Goal: Task Accomplishment & Management: Manage account settings

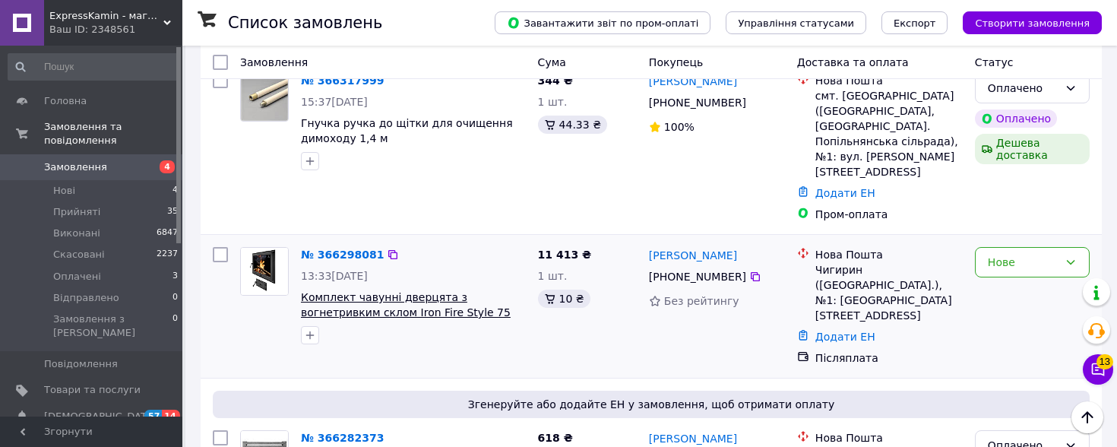
scroll to position [438, 0]
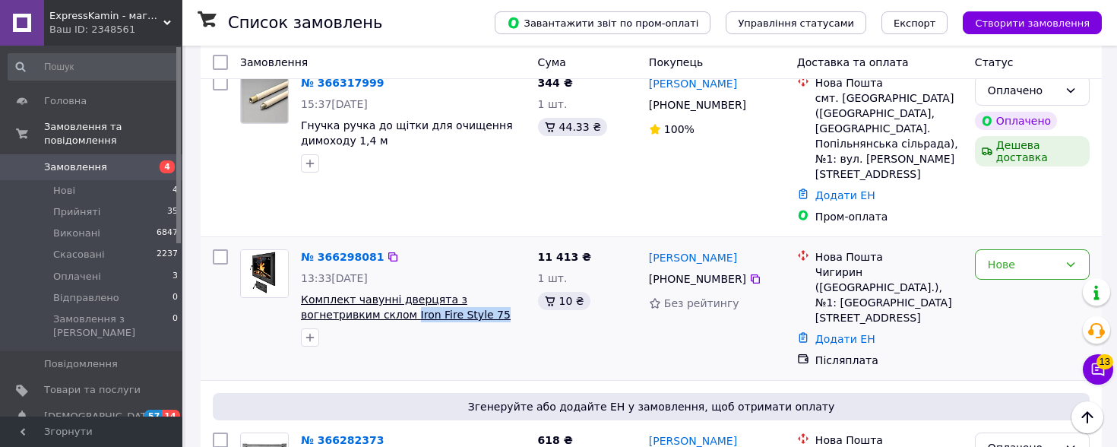
drag, startPoint x: 501, startPoint y: 281, endPoint x: 412, endPoint y: 280, distance: 88.9
click at [412, 292] on span "Комплект чавунні дверцята з вогнетривким склом Iron Fire Style 75 730х540 мм + …" at bounding box center [413, 307] width 225 height 30
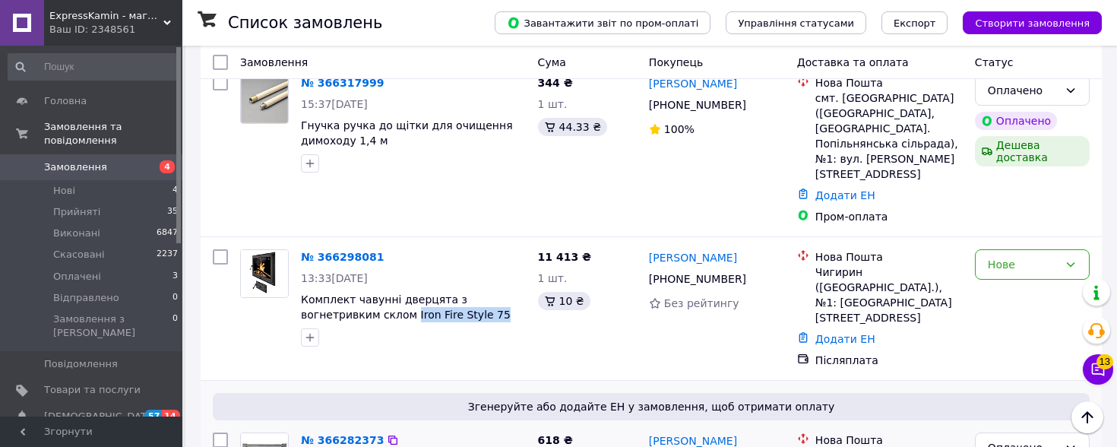
copy span "Iron Fire Style 75"
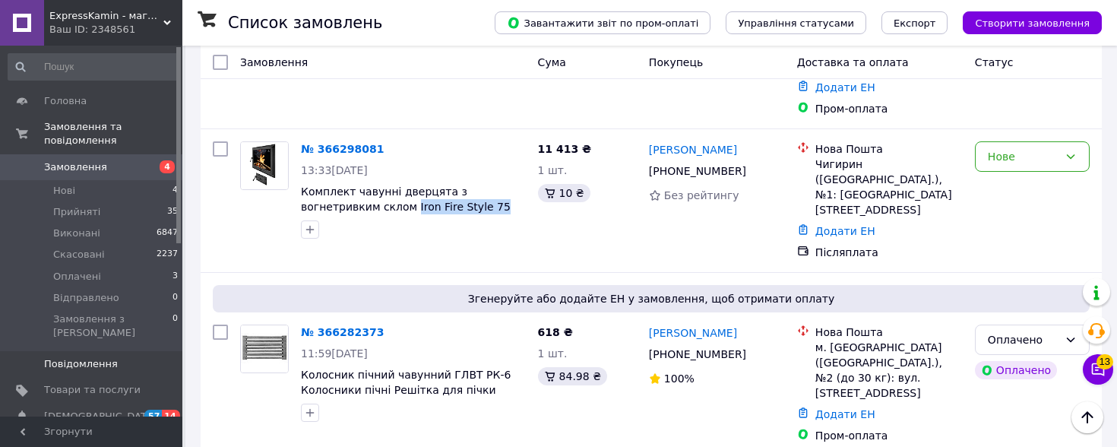
click at [119, 362] on link "Повідомлення 0" at bounding box center [93, 364] width 187 height 26
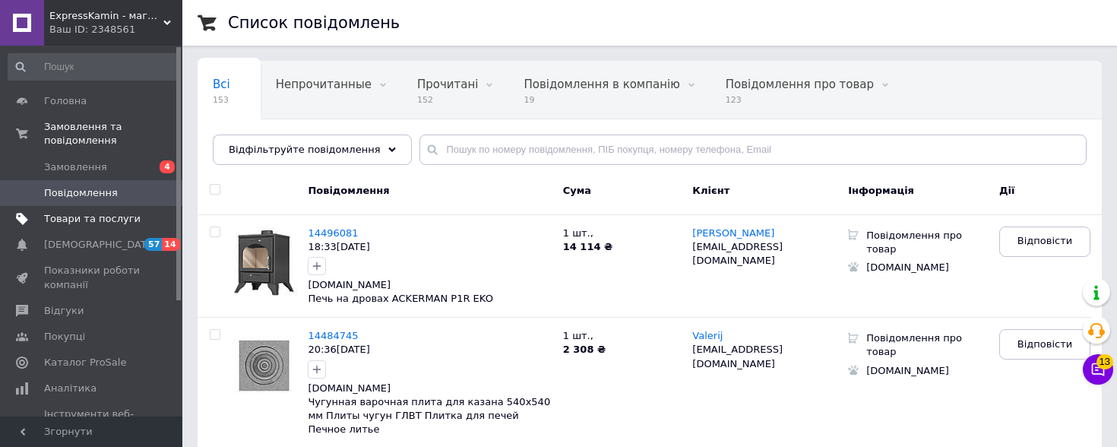
click at [88, 225] on span "Товари та послуги" at bounding box center [92, 219] width 97 height 14
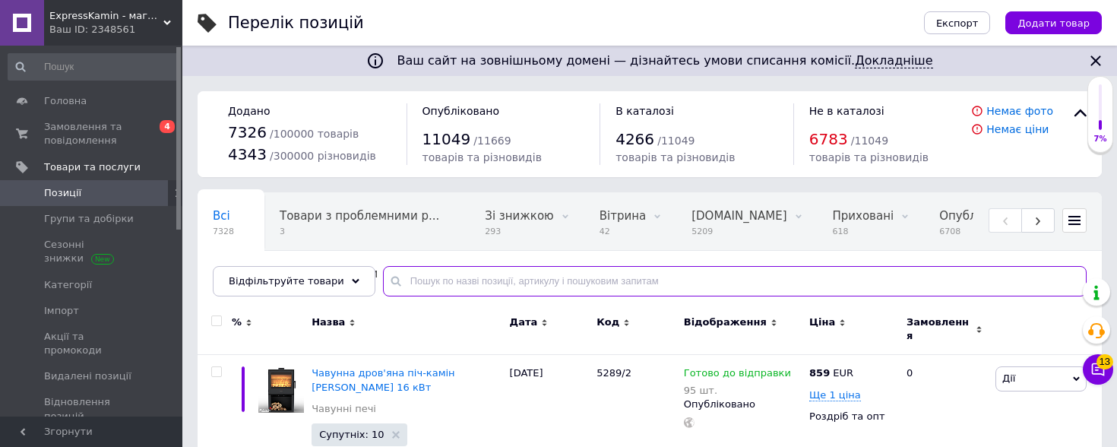
click at [424, 291] on input "text" at bounding box center [735, 281] width 704 height 30
paste input "KREKA LUX КРЕМОВИЙ"
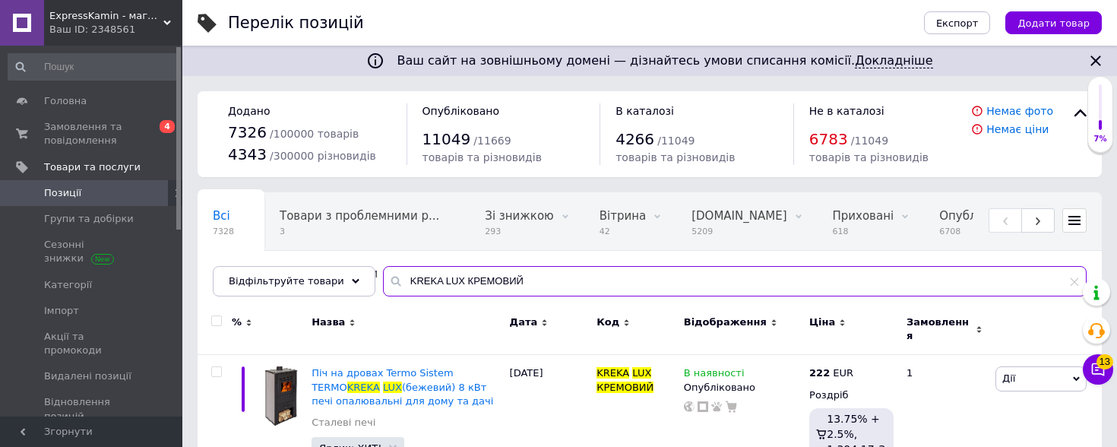
scroll to position [60, 0]
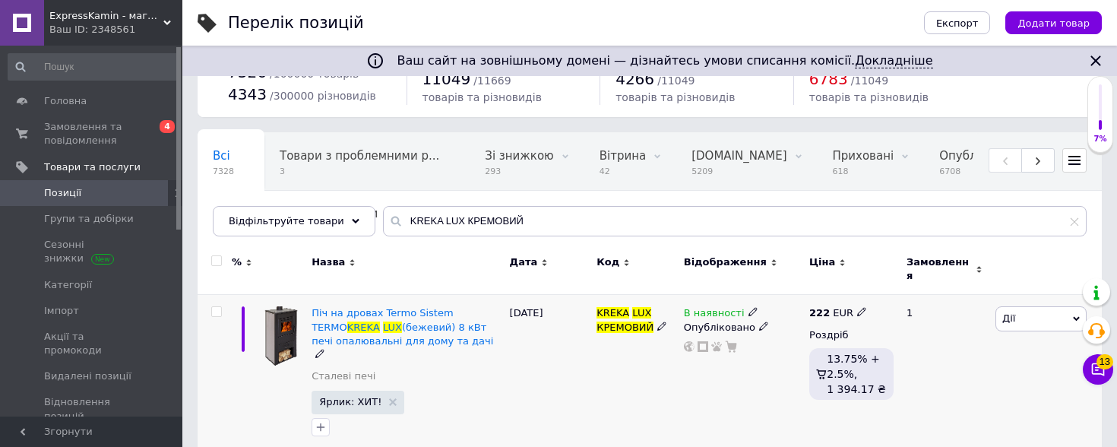
click at [749, 307] on icon at bounding box center [753, 311] width 9 height 9
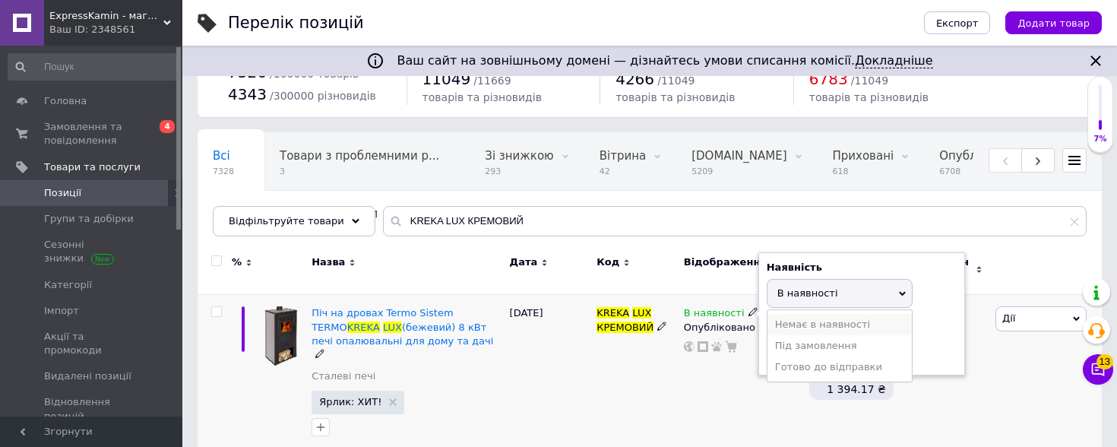
click at [778, 320] on li "Немає в наявності" at bounding box center [840, 324] width 144 height 21
click at [657, 391] on div "KREKA LUX КРЕМОВИЙ" at bounding box center [636, 375] width 87 height 160
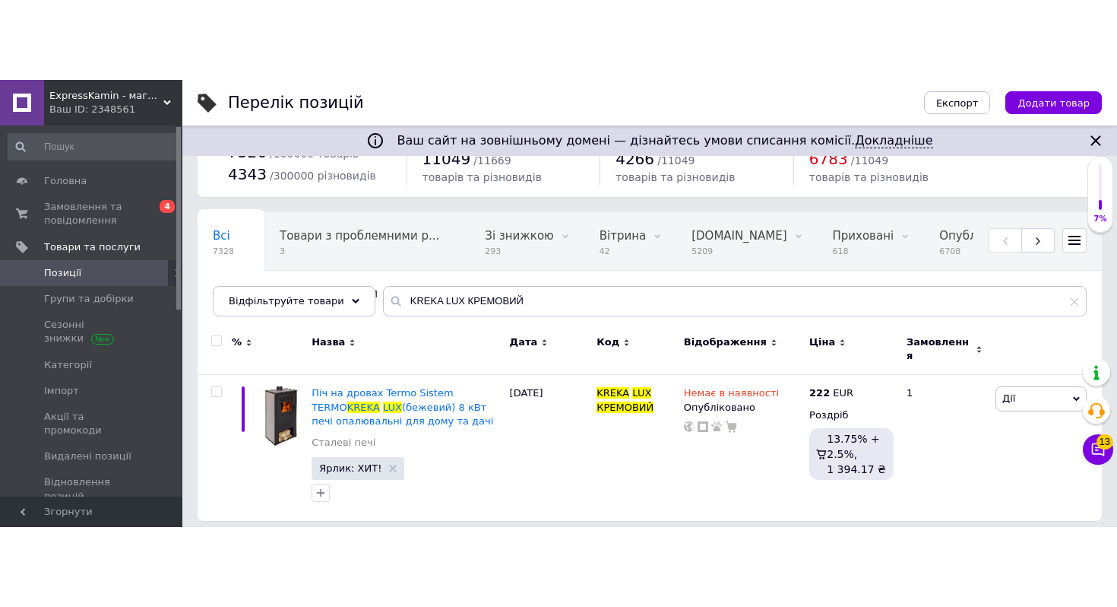
scroll to position [0, 0]
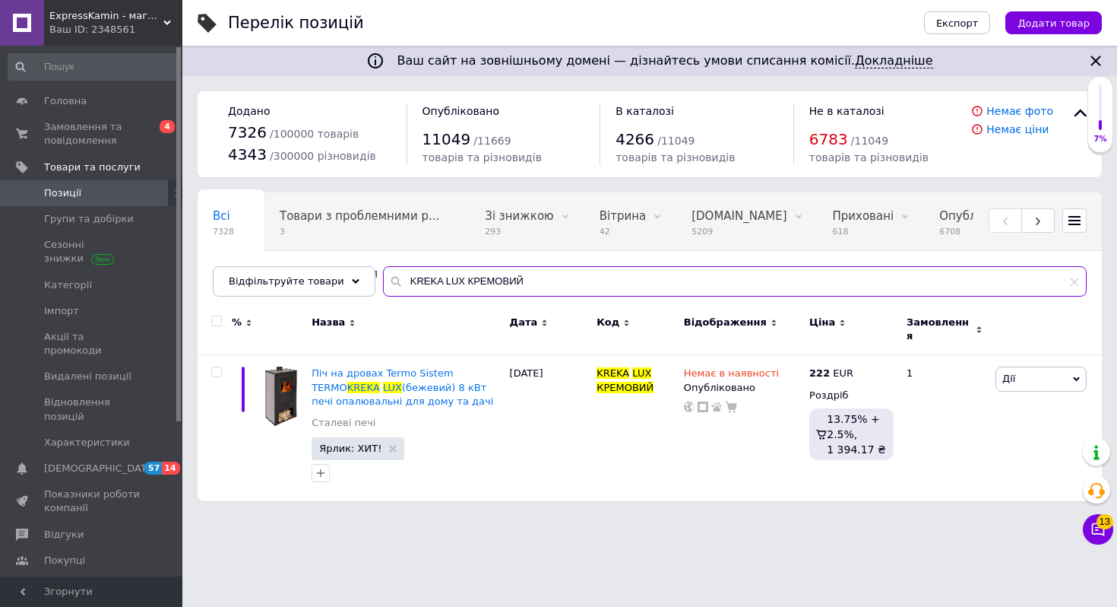
click at [464, 274] on input "KREKA LUX КРЕМОВИЙ" at bounding box center [735, 281] width 704 height 30
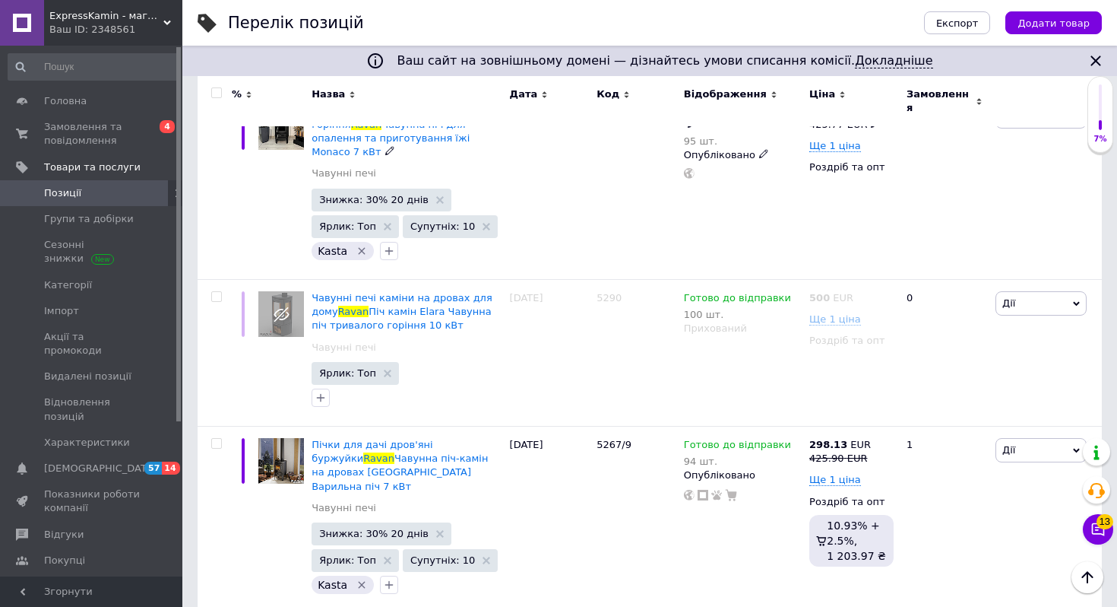
scroll to position [453, 0]
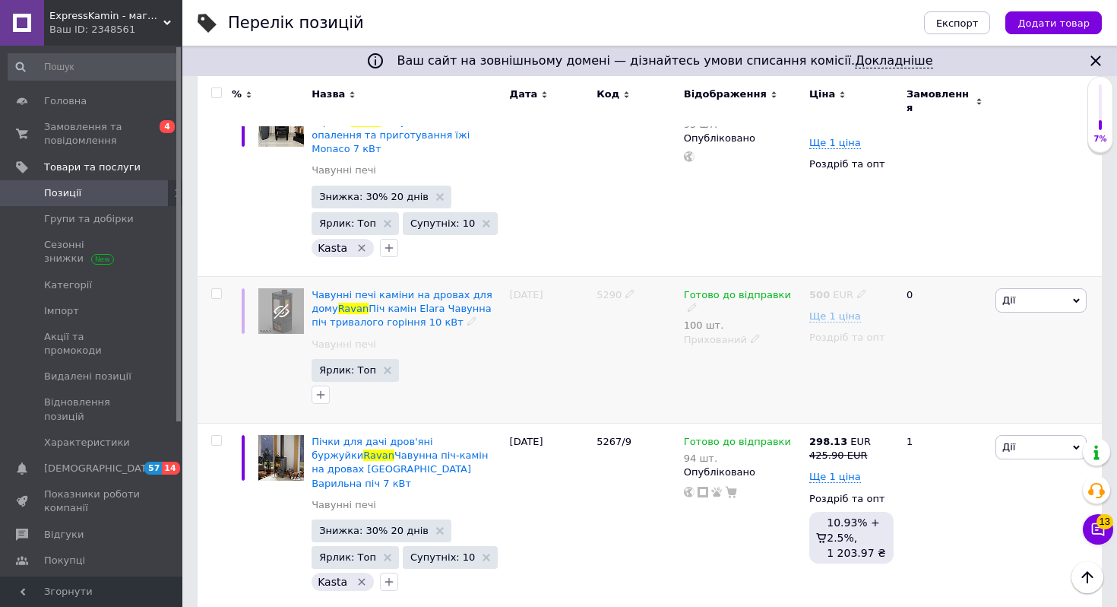
type input "ravan"
click at [385, 288] on div "Чавунні печі каміни на дровах для дому [PERSON_NAME] камін Elara Чавунна піч тр…" at bounding box center [407, 309] width 190 height 42
click at [395, 289] on span "Чавунні печі каміни на дровах для дому" at bounding box center [402, 301] width 181 height 25
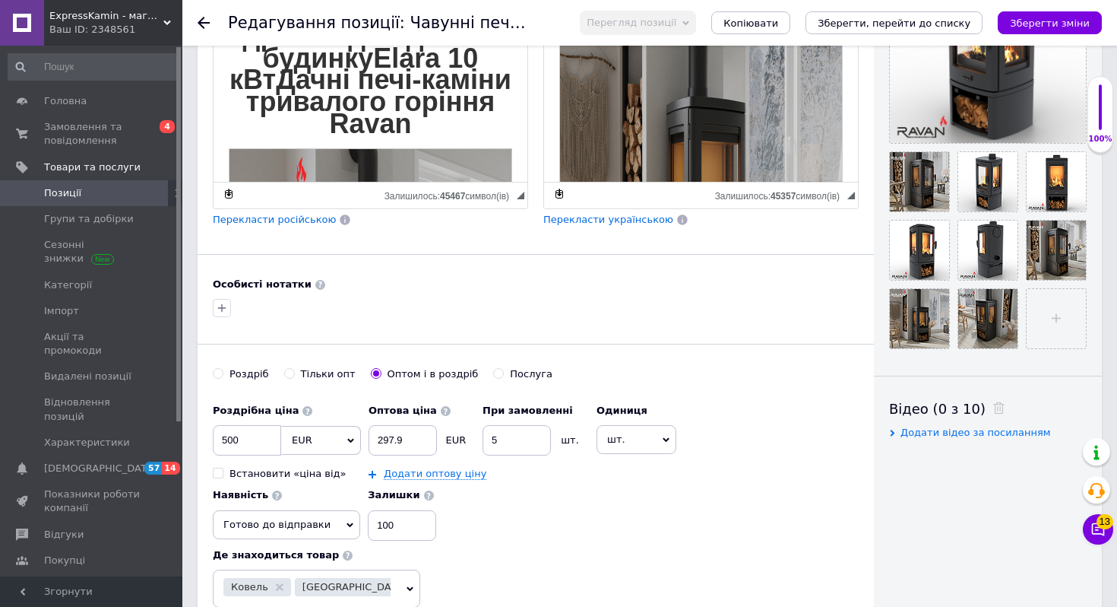
scroll to position [432, 0]
click at [1073, 309] on input "file" at bounding box center [1056, 317] width 59 height 59
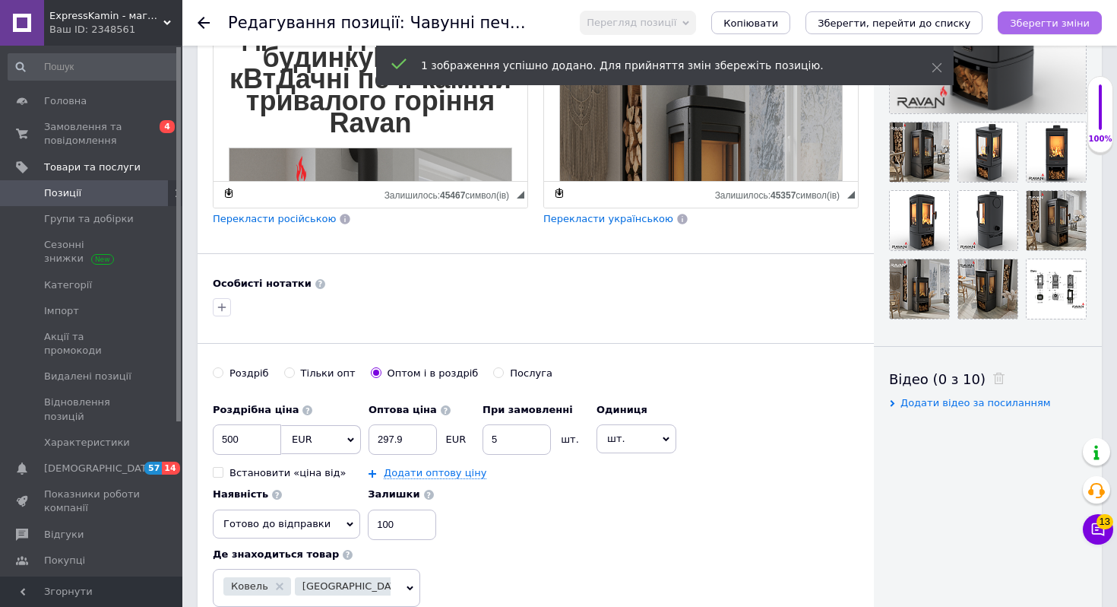
click at [1019, 26] on icon "Зберегти зміни" at bounding box center [1050, 22] width 80 height 11
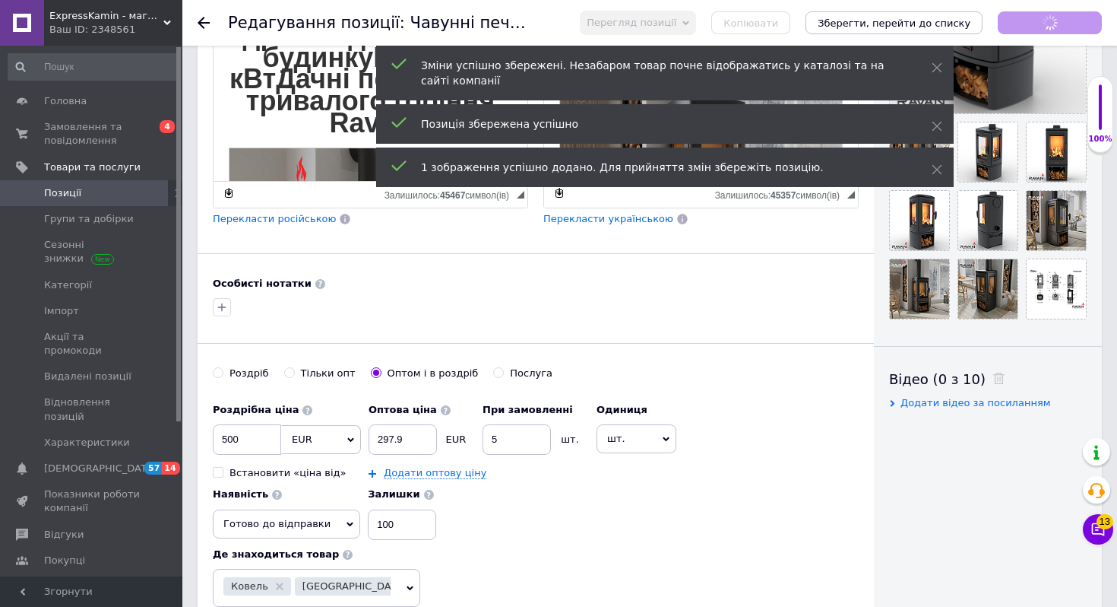
scroll to position [220, 0]
checkbox input "true"
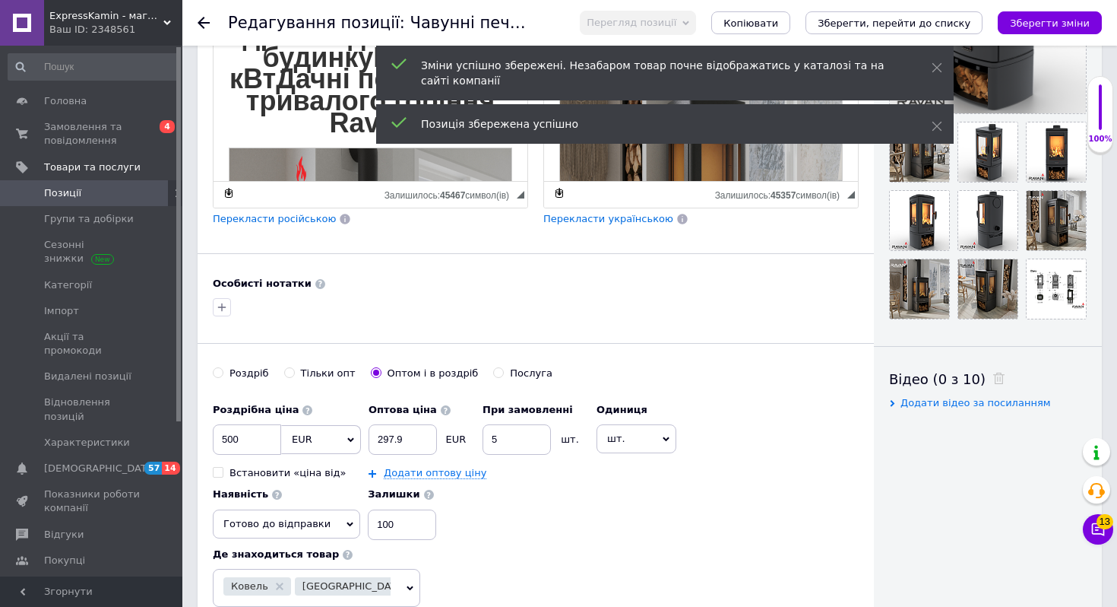
click at [208, 20] on icon at bounding box center [204, 23] width 12 height 12
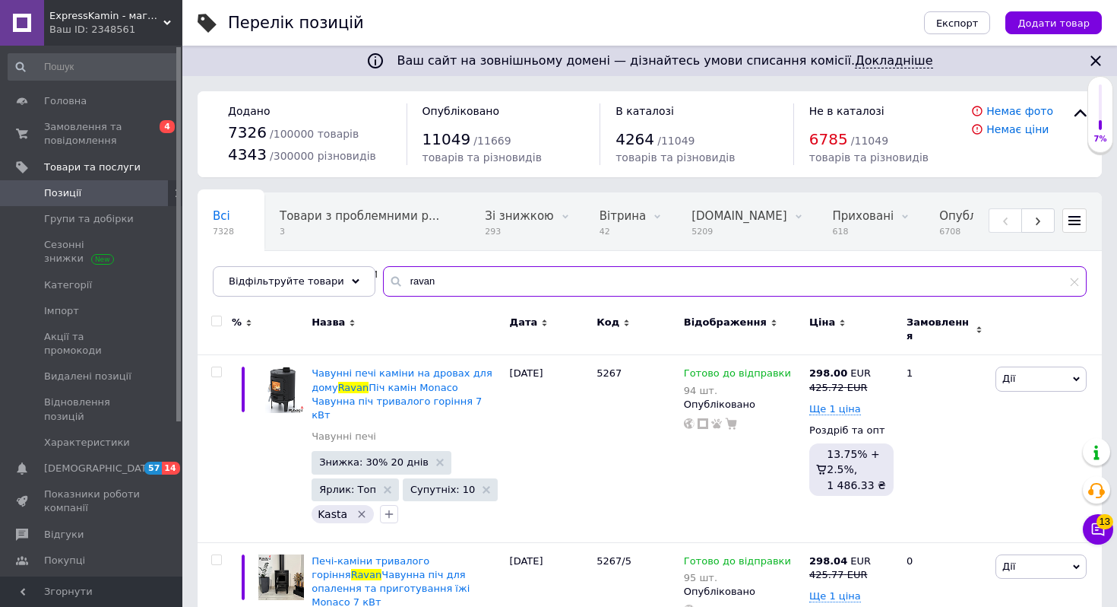
click at [463, 287] on input "ravan" at bounding box center [735, 281] width 704 height 30
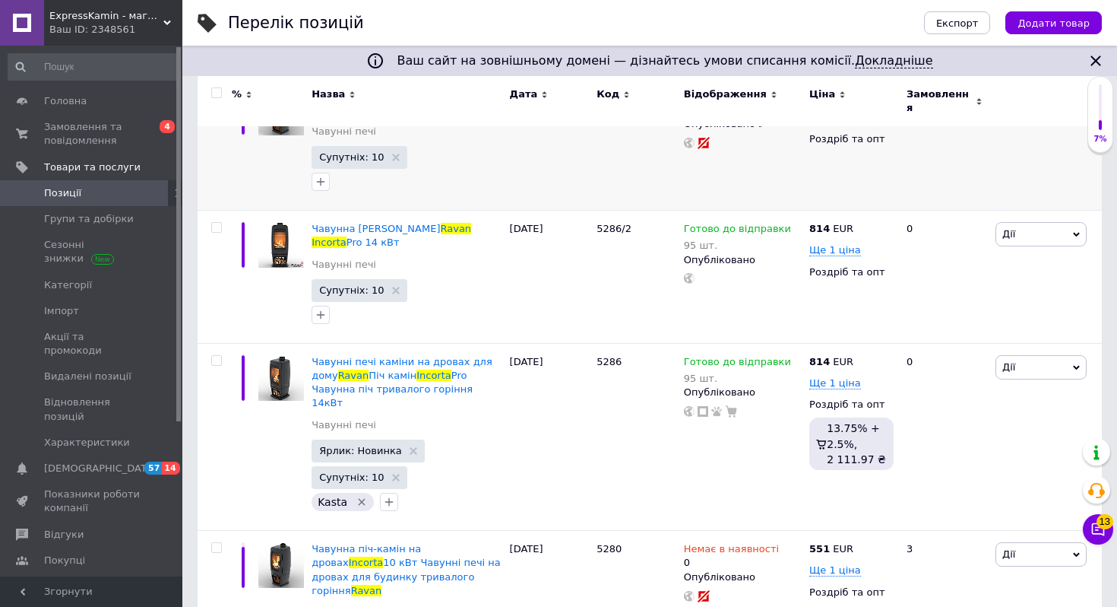
scroll to position [340, 0]
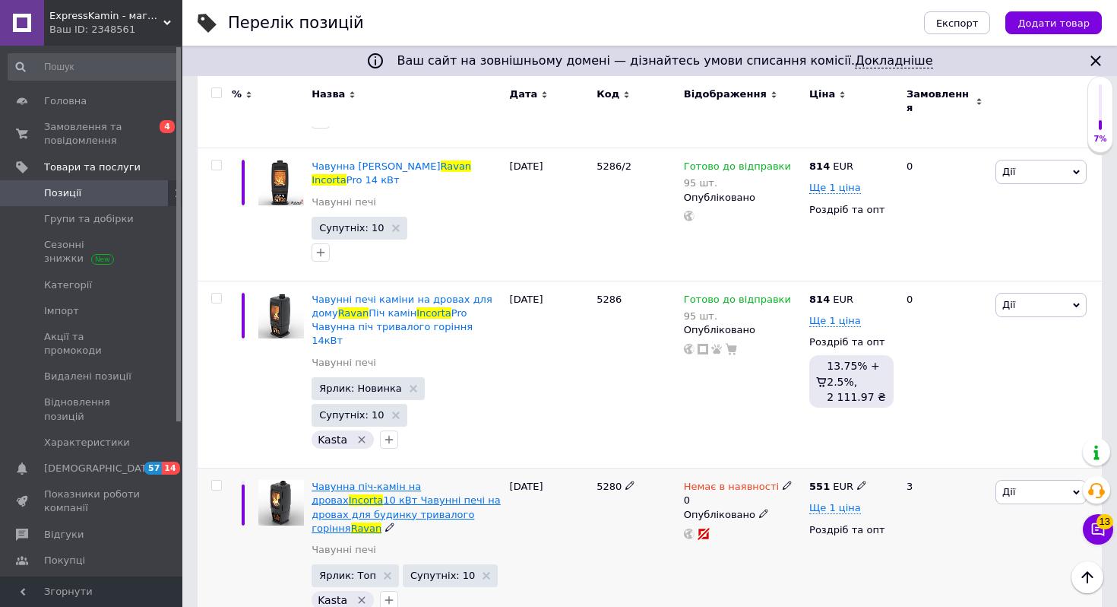
type input "ravan incorta"
click at [343, 446] on span "Чавунна піч-камін на дровах" at bounding box center [366, 492] width 109 height 25
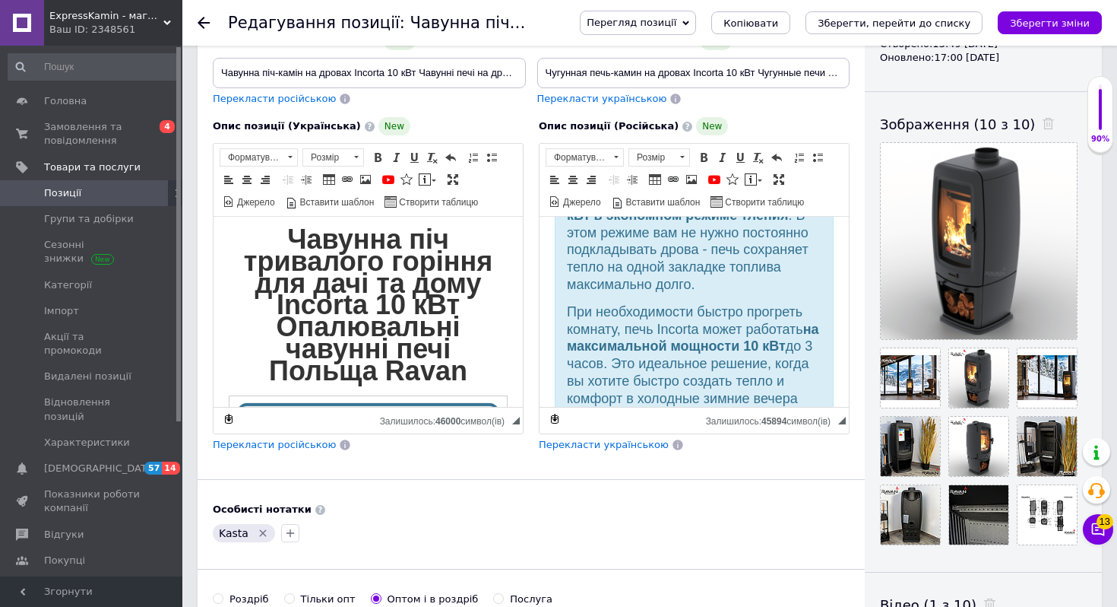
scroll to position [881, 0]
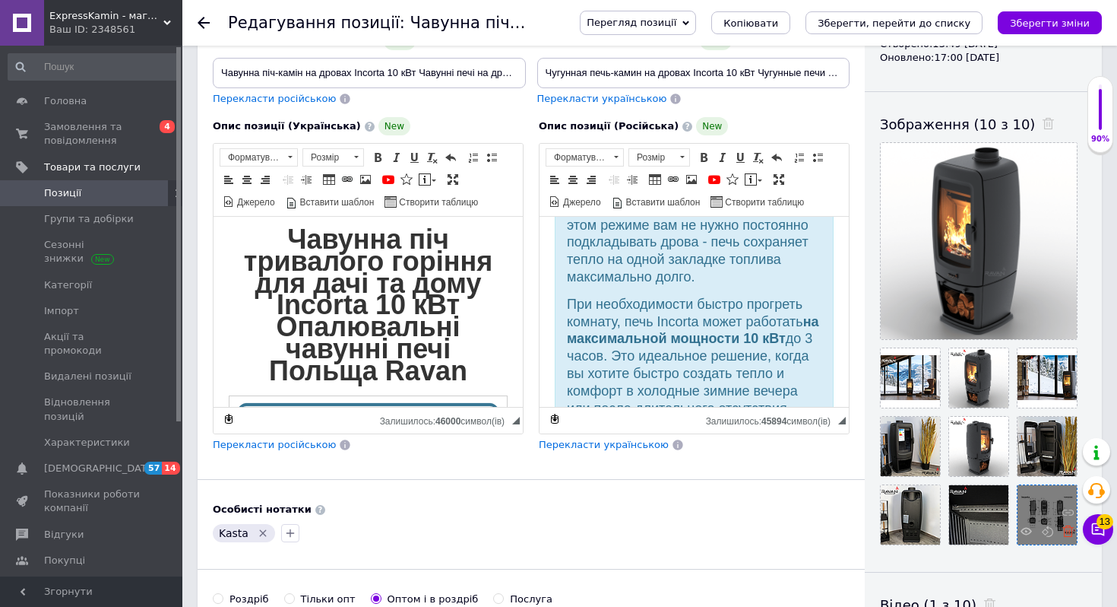
click at [1065, 446] on use at bounding box center [1068, 530] width 11 height 11
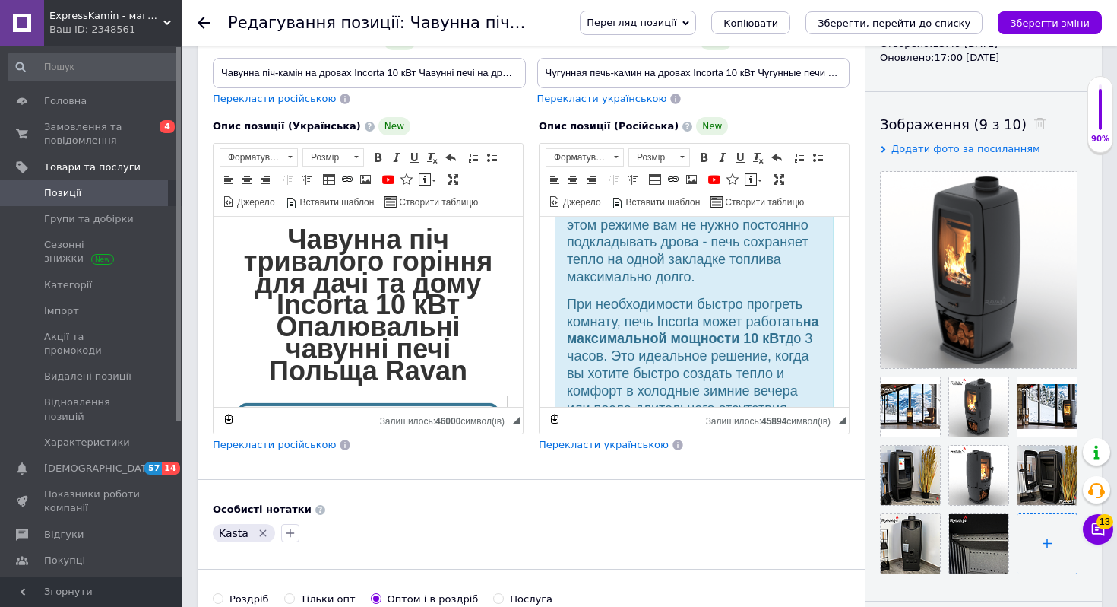
click at [1063, 446] on input "file" at bounding box center [1047, 543] width 59 height 59
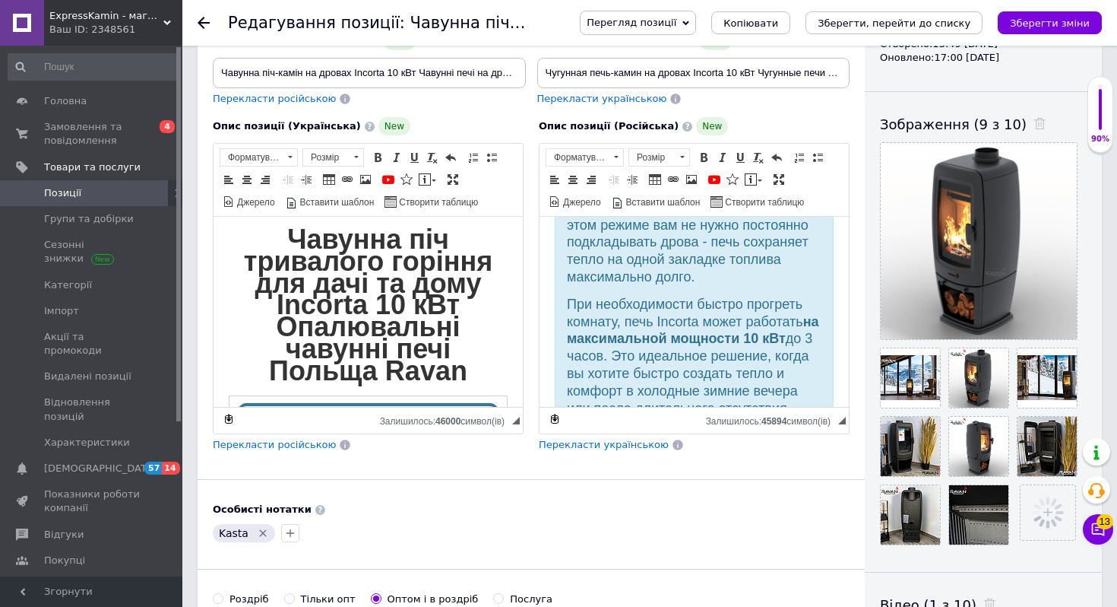
scroll to position [846, 0]
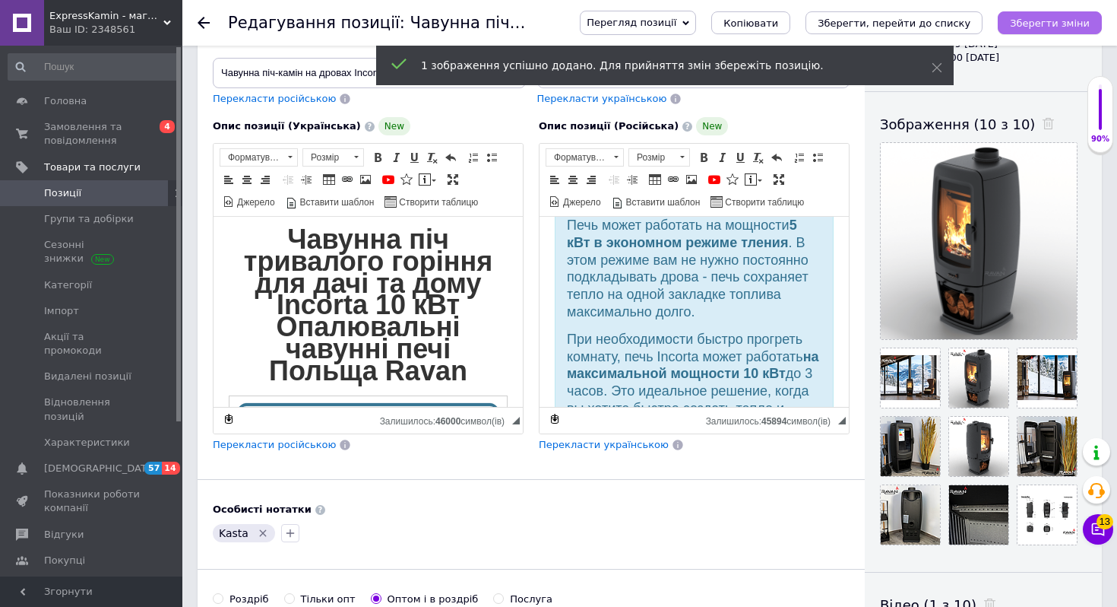
click at [1025, 19] on icon "Зберегти зміни" at bounding box center [1050, 22] width 80 height 11
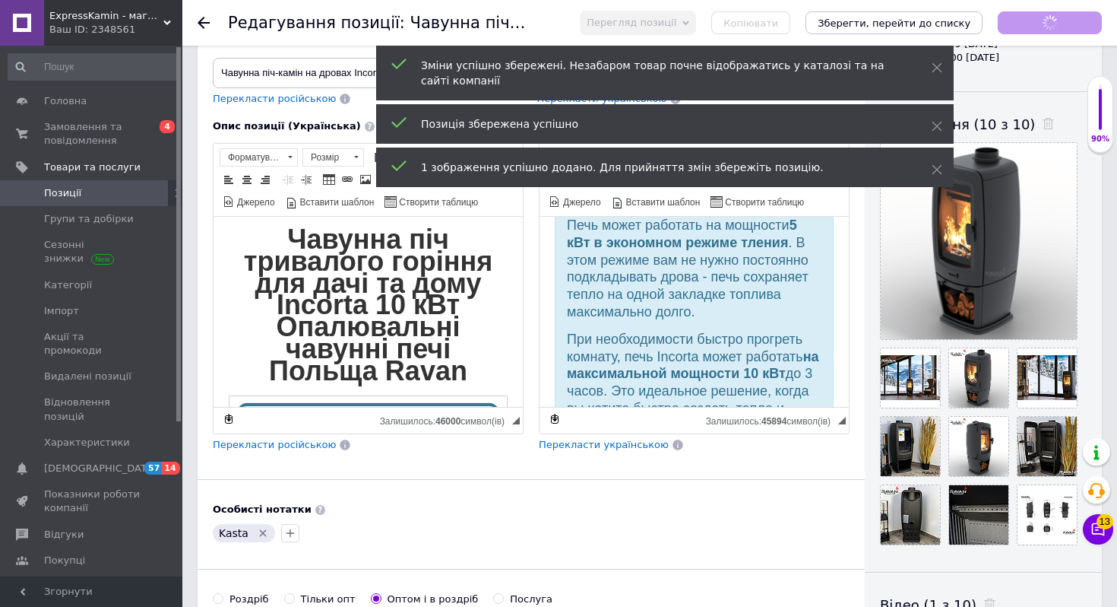
checkbox input "true"
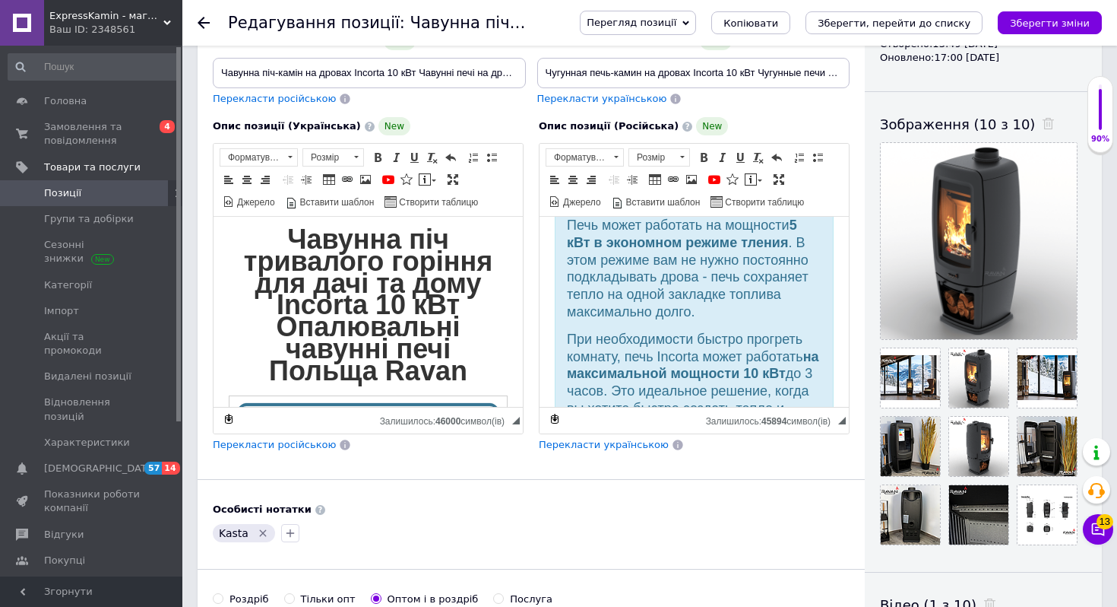
click at [202, 25] on icon at bounding box center [204, 23] width 12 height 12
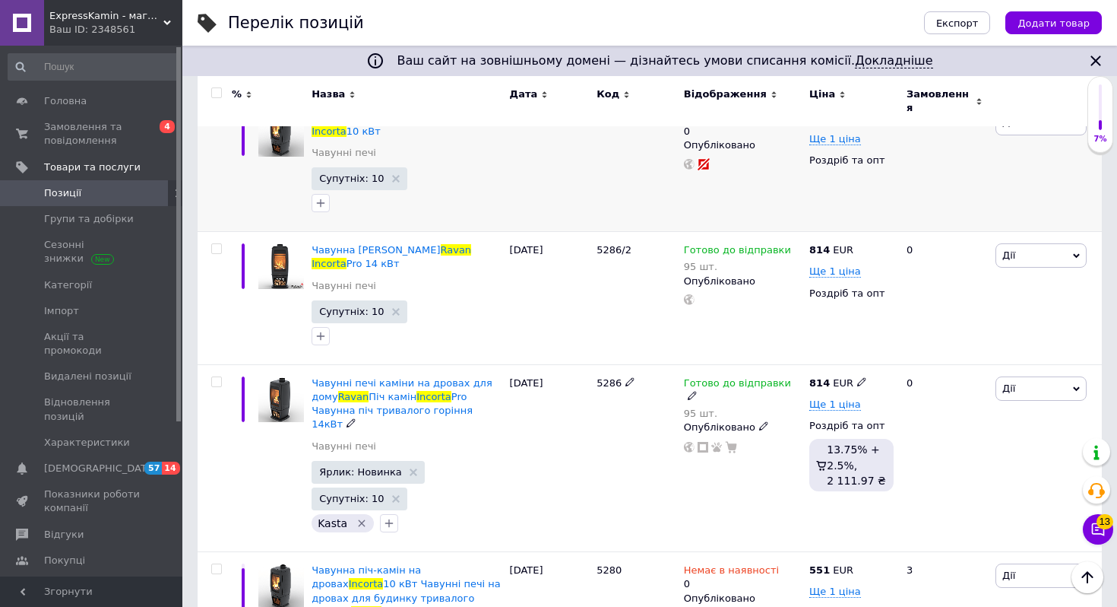
scroll to position [215, 0]
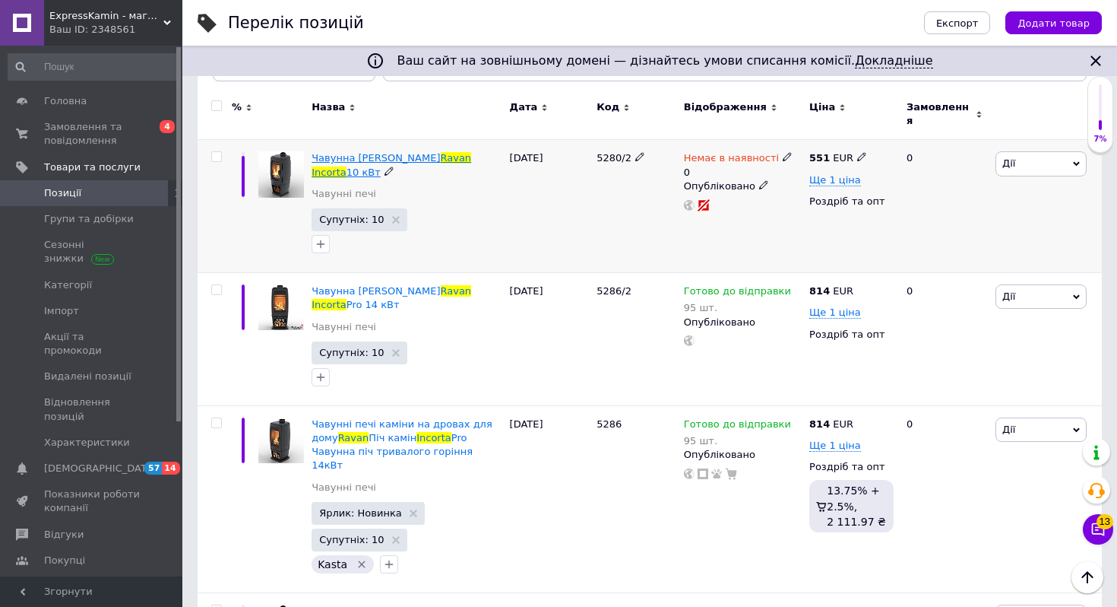
click at [360, 152] on span "Чавунна [PERSON_NAME]" at bounding box center [376, 157] width 128 height 11
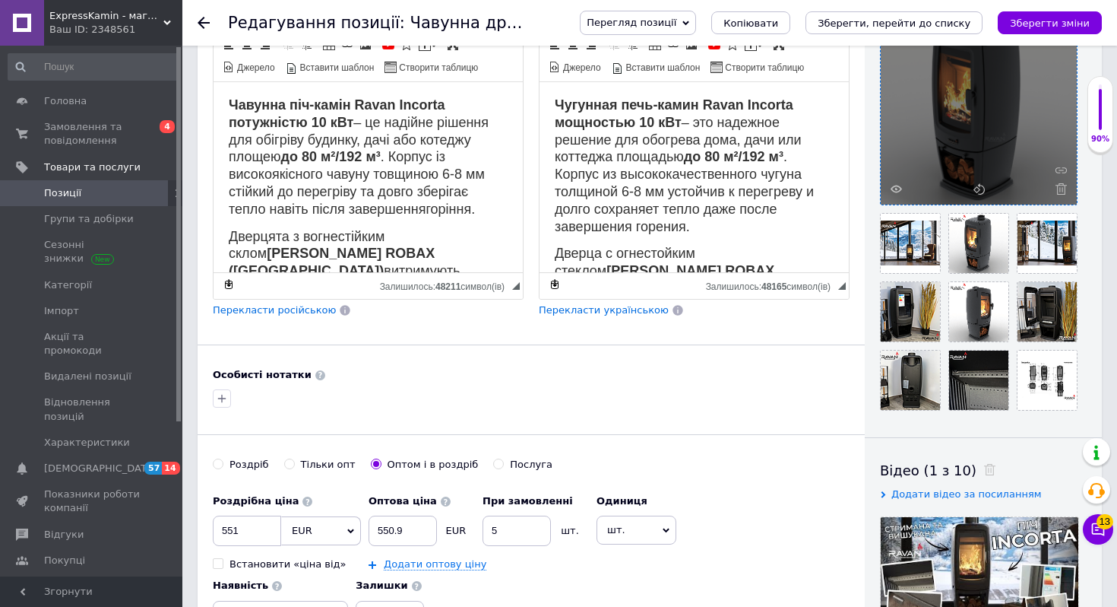
scroll to position [361, 0]
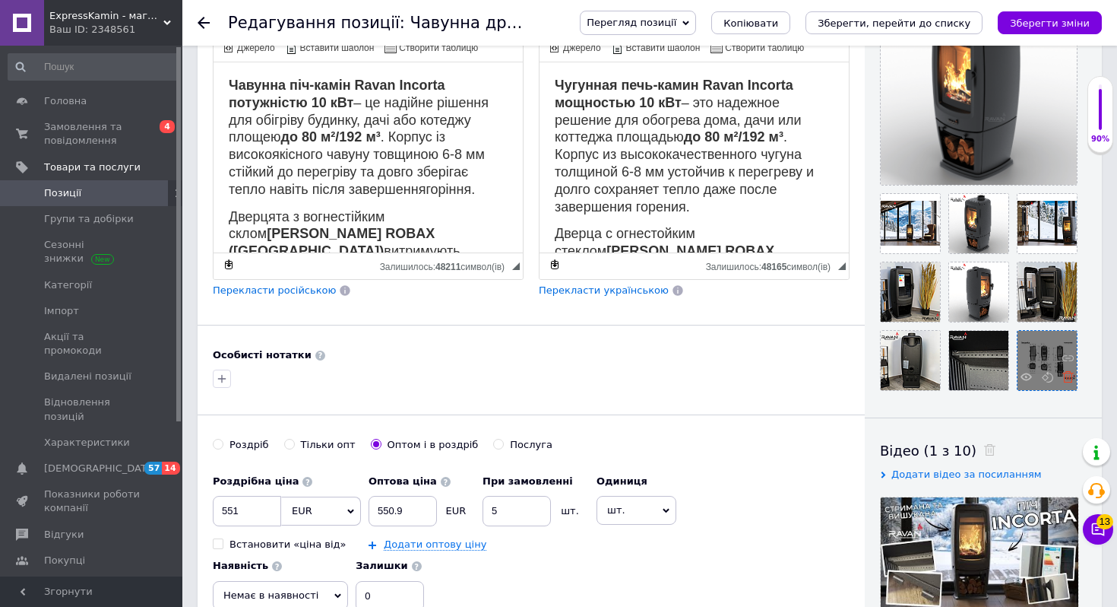
click at [1066, 379] on icon at bounding box center [1068, 376] width 11 height 11
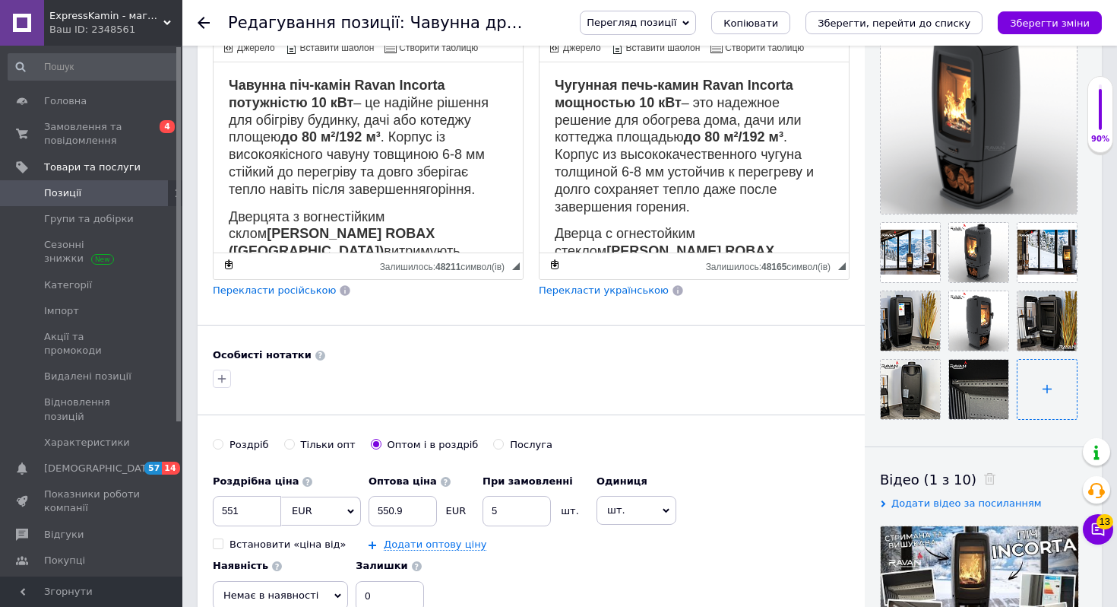
click at [1057, 385] on input "file" at bounding box center [1047, 389] width 59 height 59
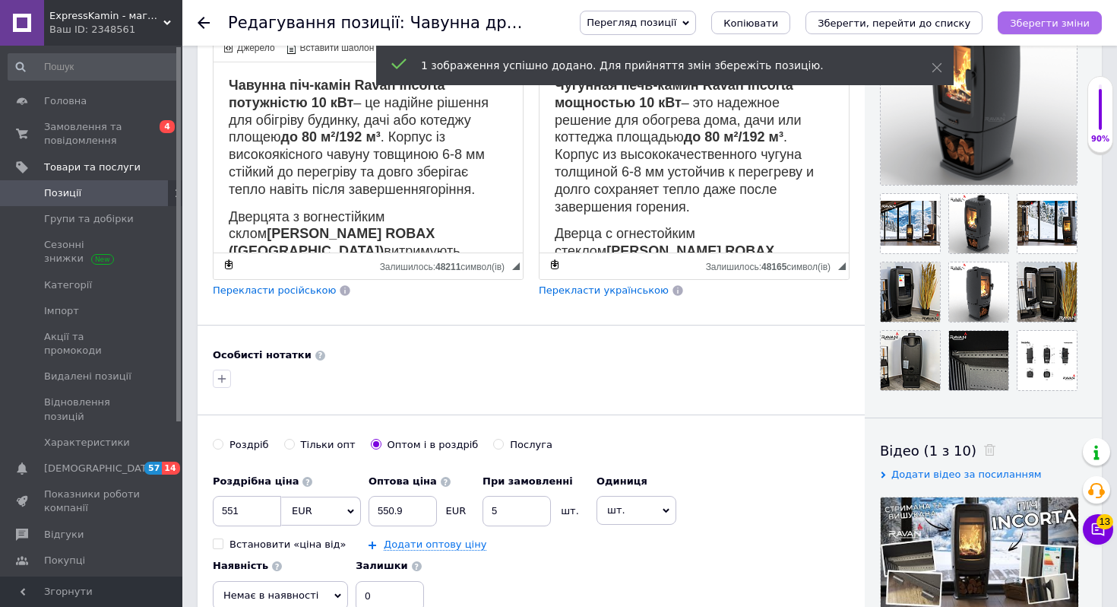
click at [1019, 22] on icon "Зберегти зміни" at bounding box center [1050, 22] width 80 height 11
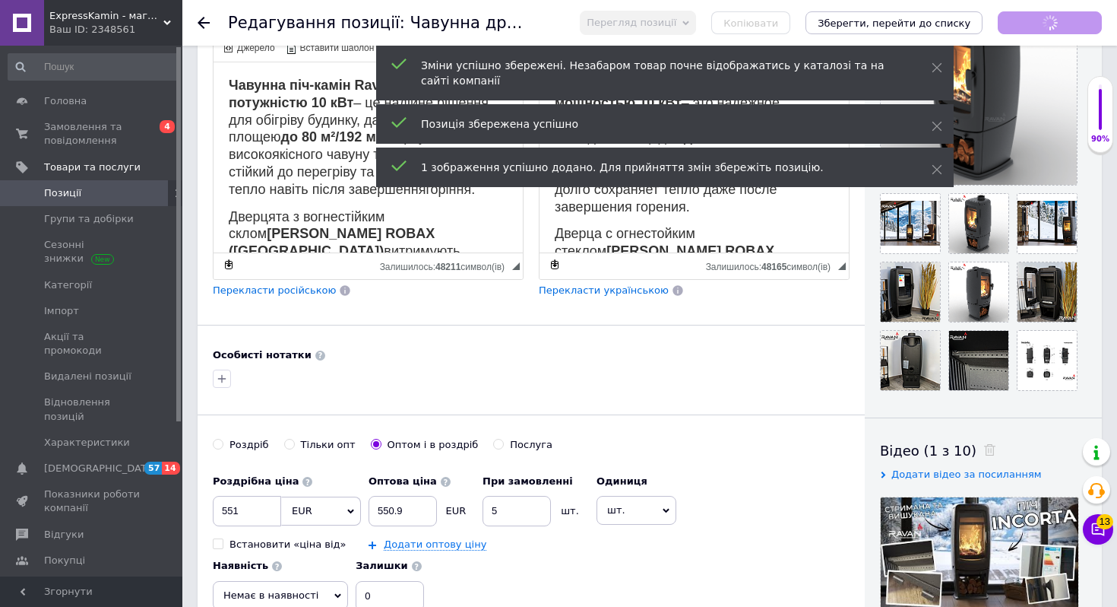
checkbox input "true"
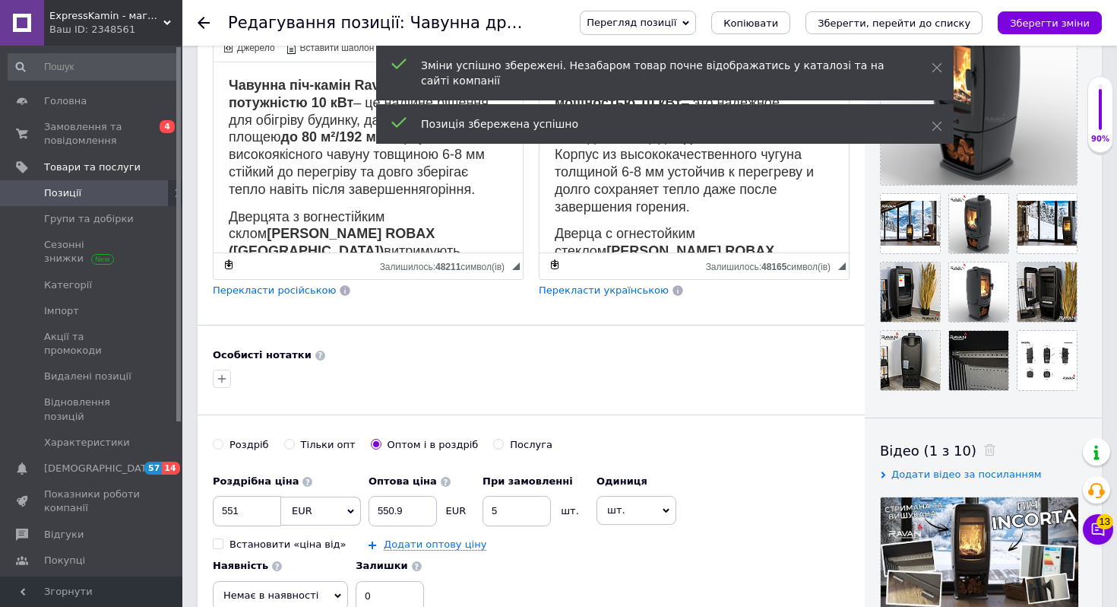
click at [203, 19] on use at bounding box center [204, 23] width 12 height 12
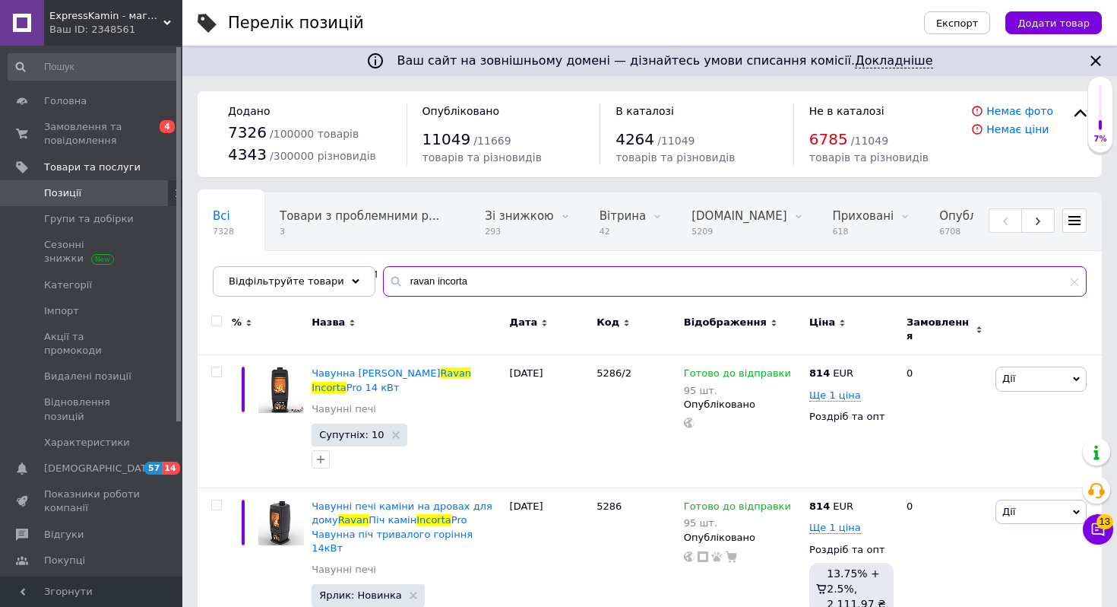
click at [452, 279] on input "ravan incorta" at bounding box center [735, 281] width 704 height 30
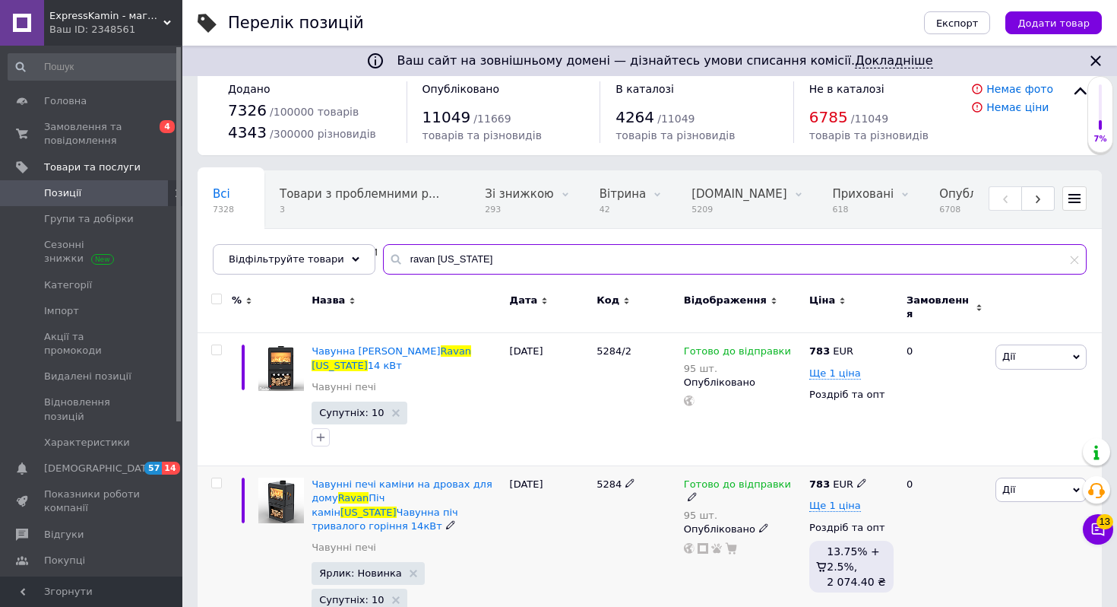
scroll to position [60, 0]
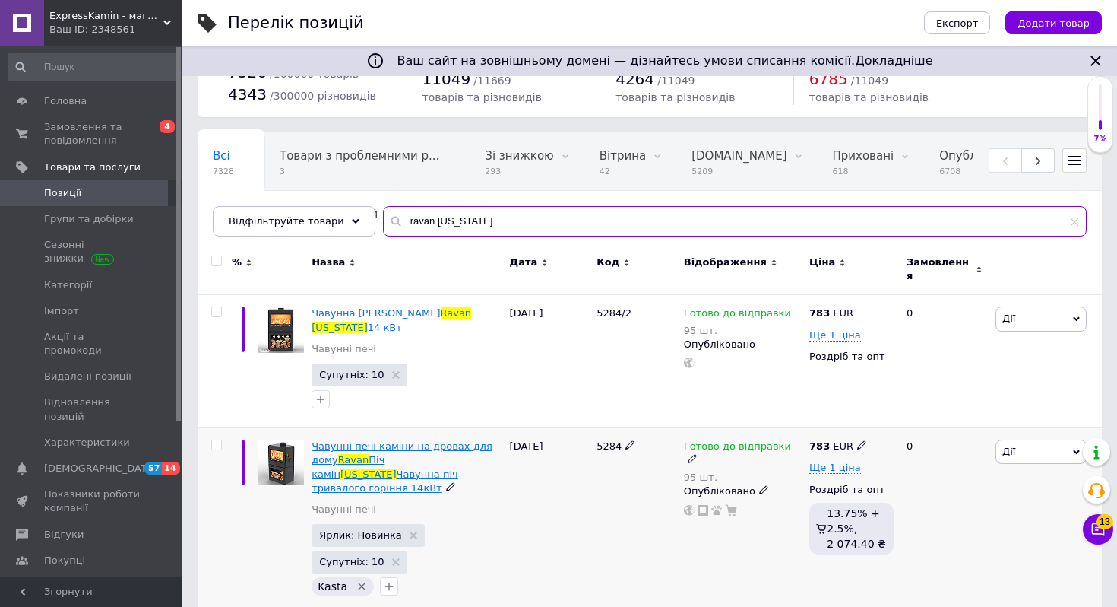
type input "ravan [US_STATE]"
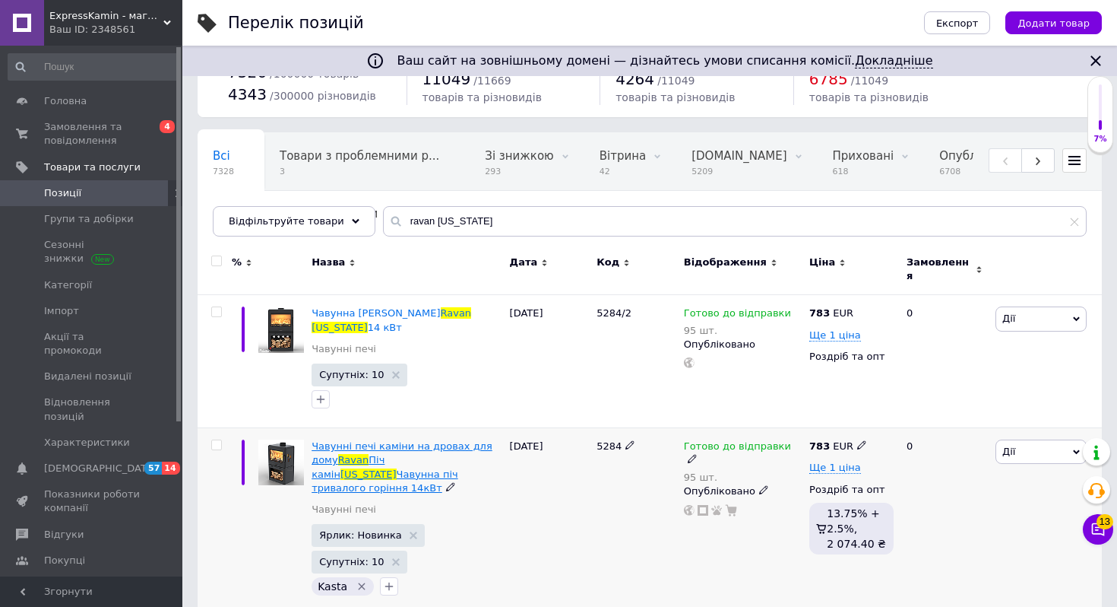
click at [385, 446] on span "Піч камін" at bounding box center [348, 466] width 73 height 25
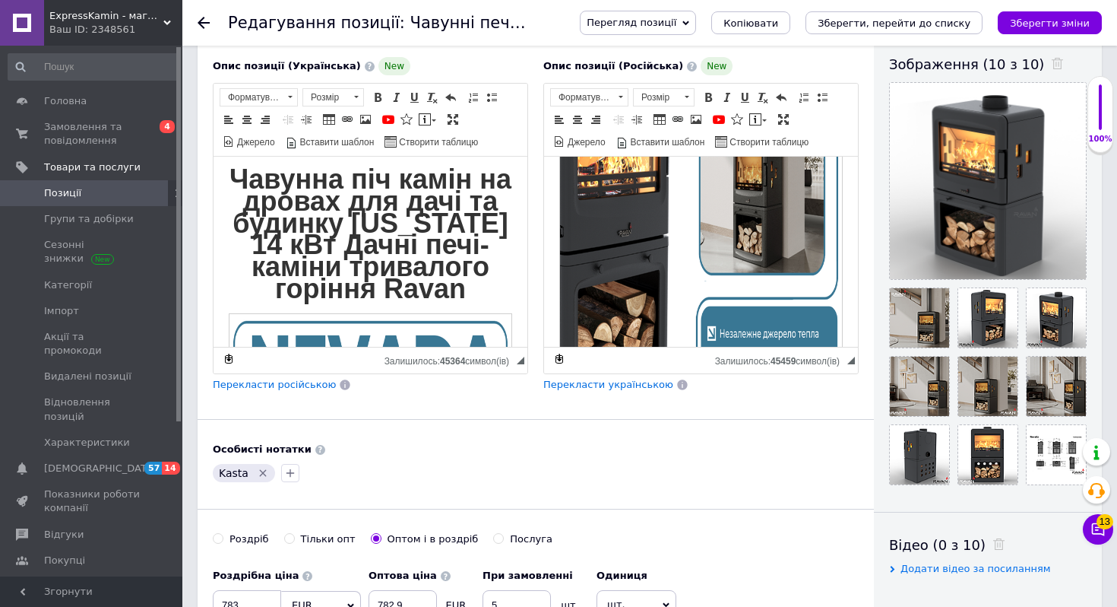
scroll to position [301, 0]
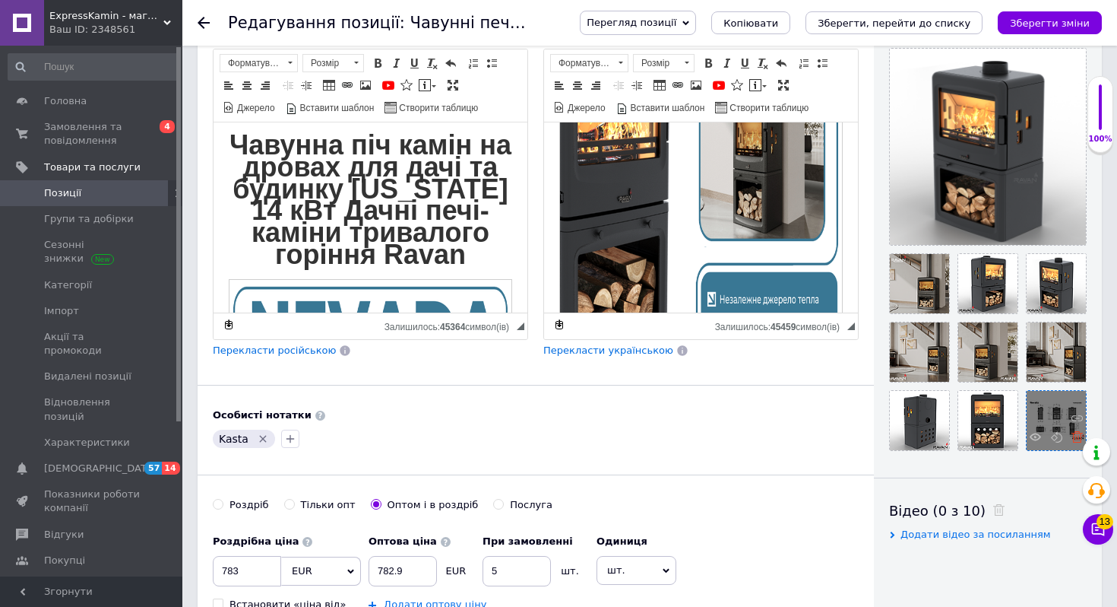
click at [1076, 440] on use at bounding box center [1077, 436] width 11 height 11
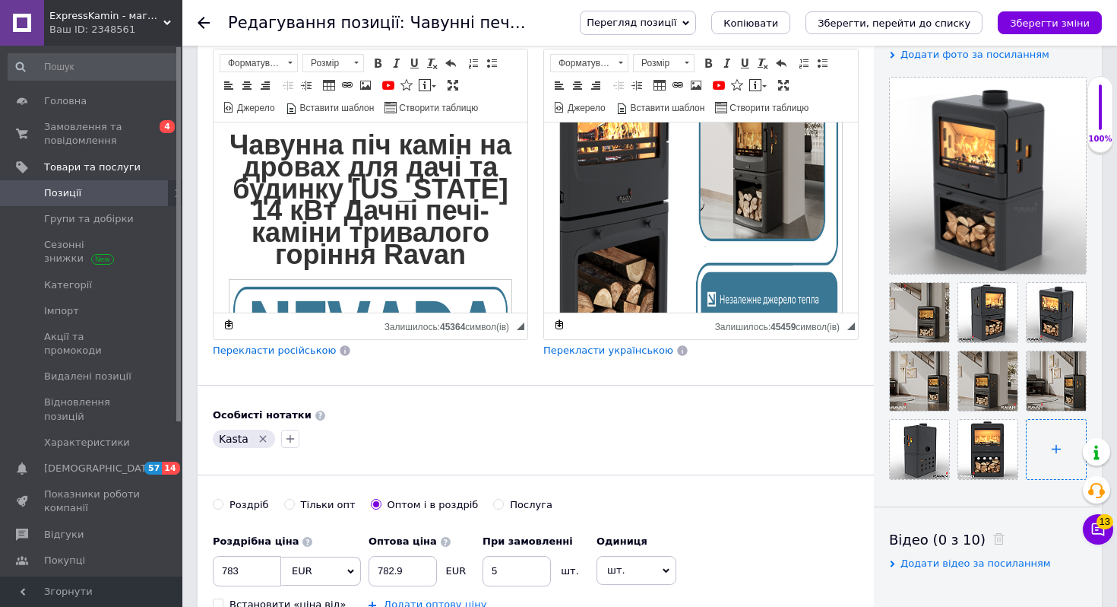
click at [1056, 439] on input "file" at bounding box center [1056, 449] width 59 height 59
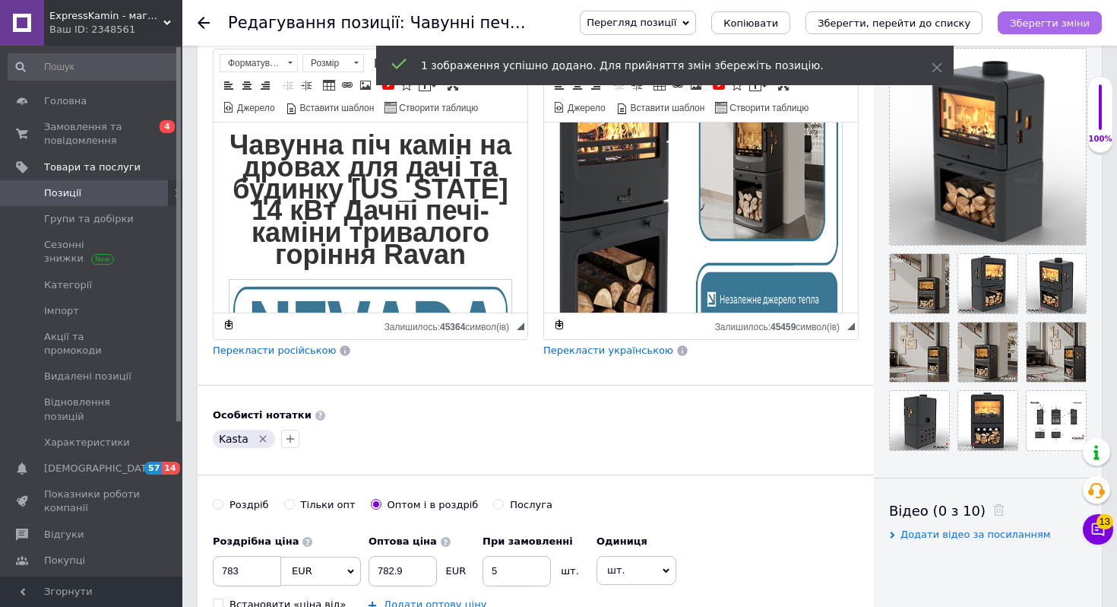
click at [1033, 30] on button "Зберегти зміни" at bounding box center [1050, 22] width 104 height 23
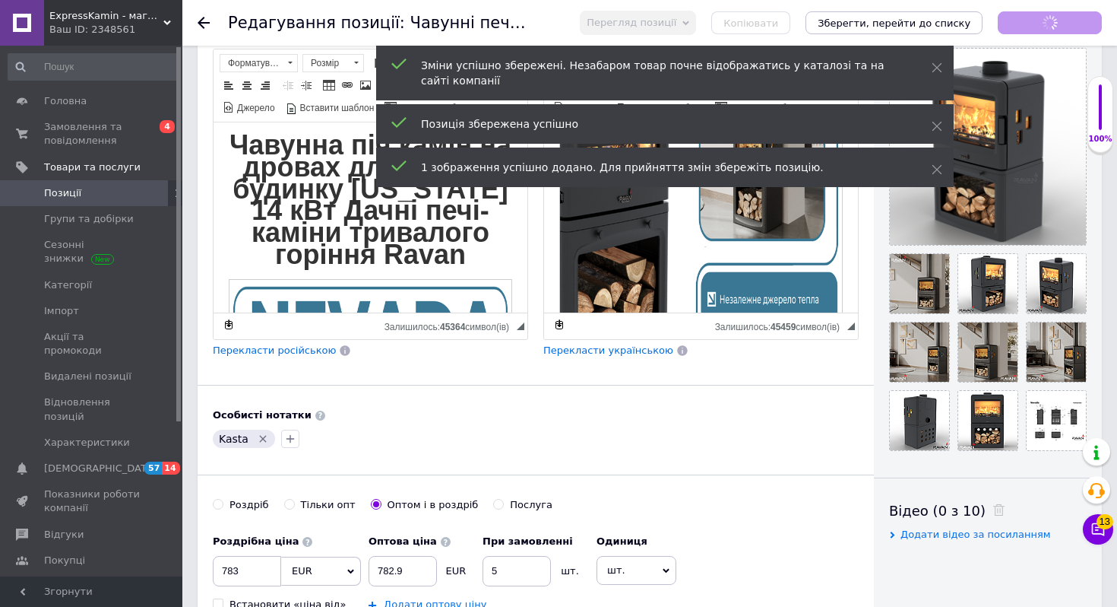
checkbox input "true"
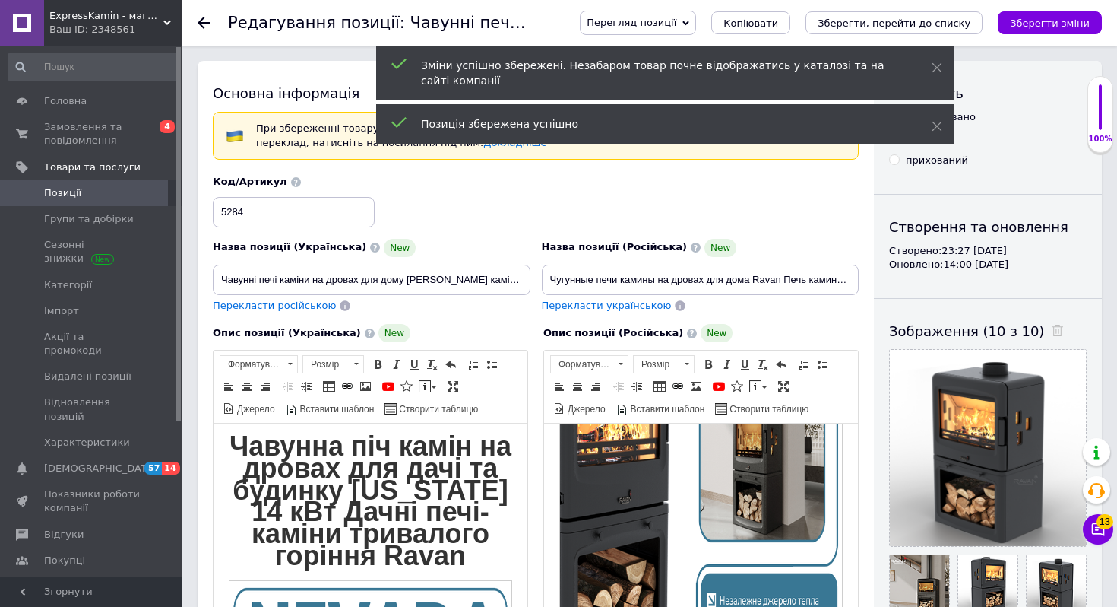
click at [201, 19] on use at bounding box center [204, 23] width 12 height 12
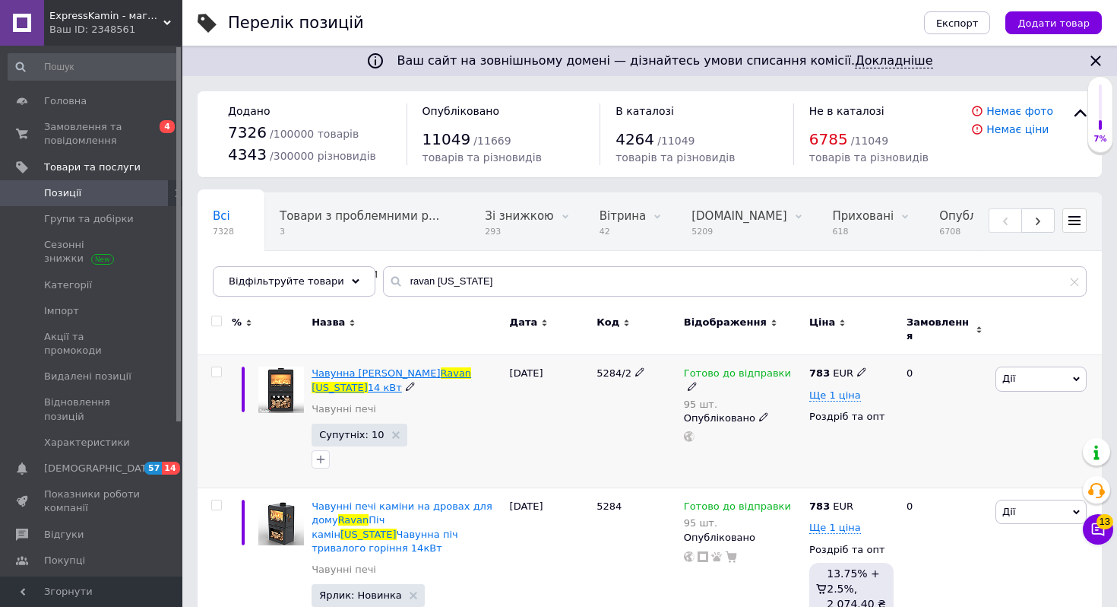
click at [437, 367] on span "Чавунна [PERSON_NAME]" at bounding box center [376, 372] width 128 height 11
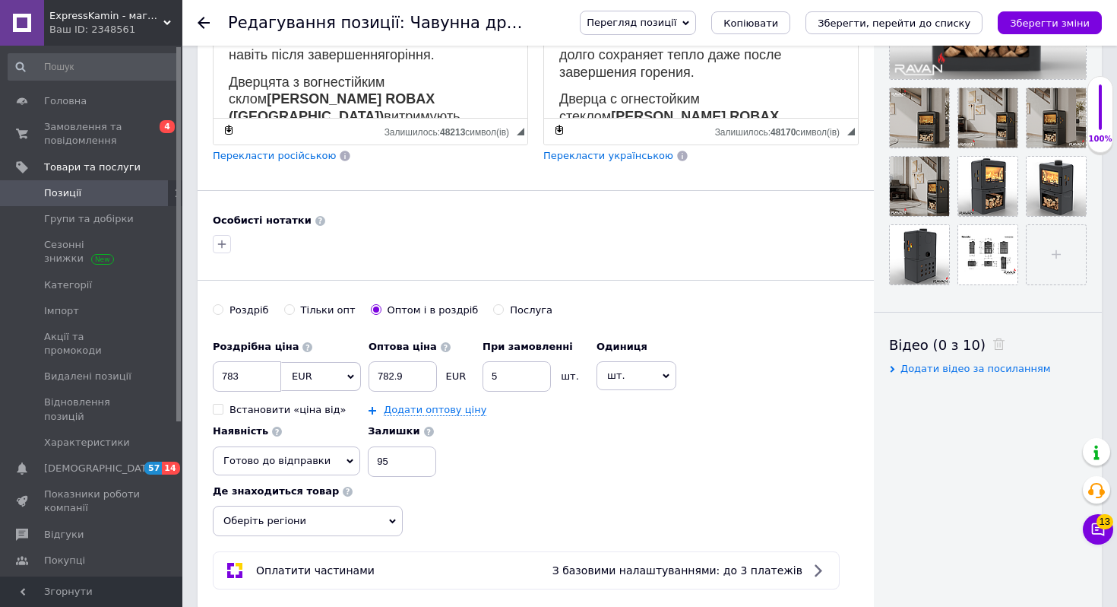
scroll to position [468, 0]
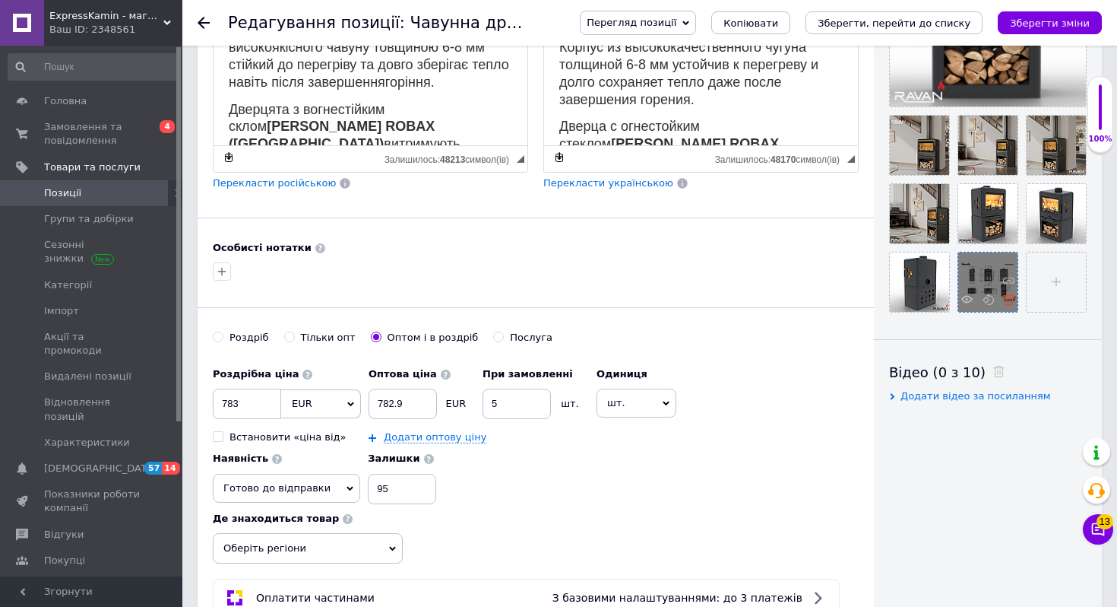
click at [1008, 300] on icon at bounding box center [1008, 298] width 11 height 11
click at [996, 286] on input "file" at bounding box center [987, 281] width 59 height 59
checkbox input "true"
type input "C:\fakepath\[US_STATE] 2.png"
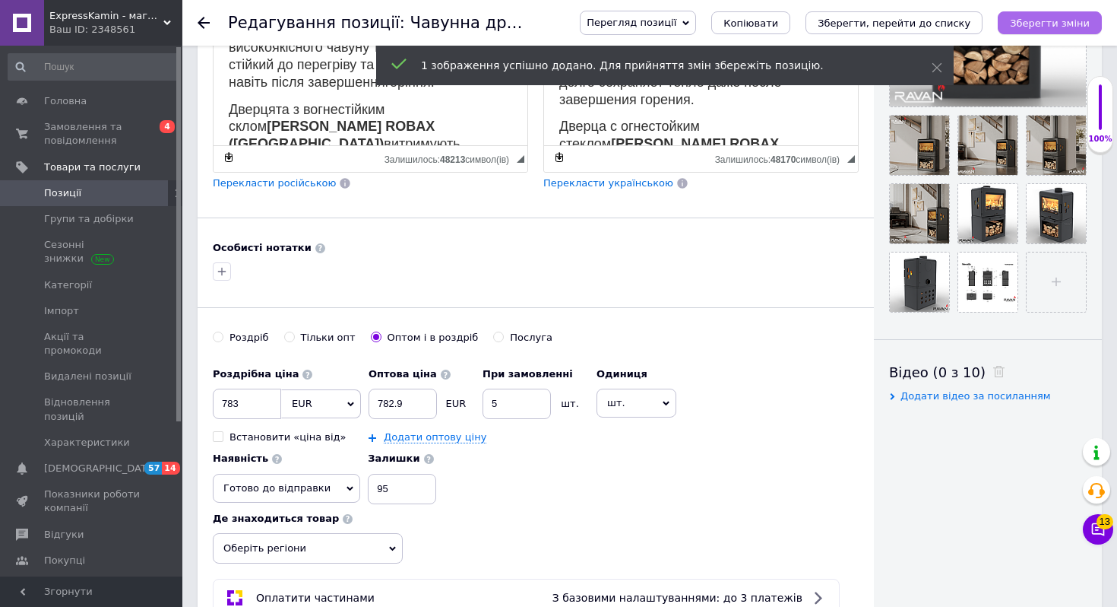
click at [1080, 28] on button "Зберегти зміни" at bounding box center [1050, 22] width 104 height 23
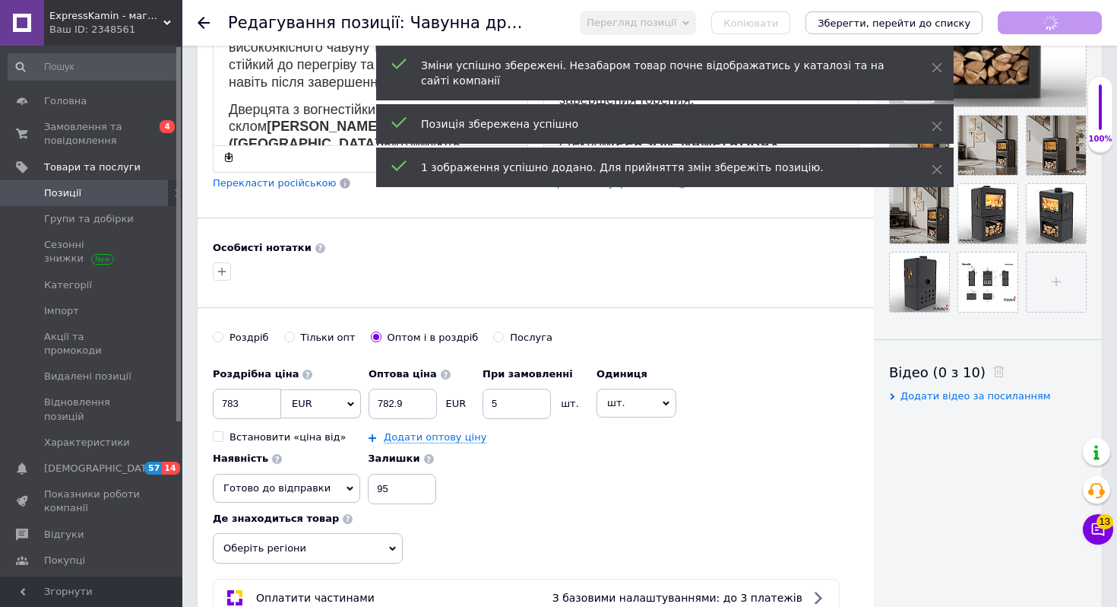
checkbox input "true"
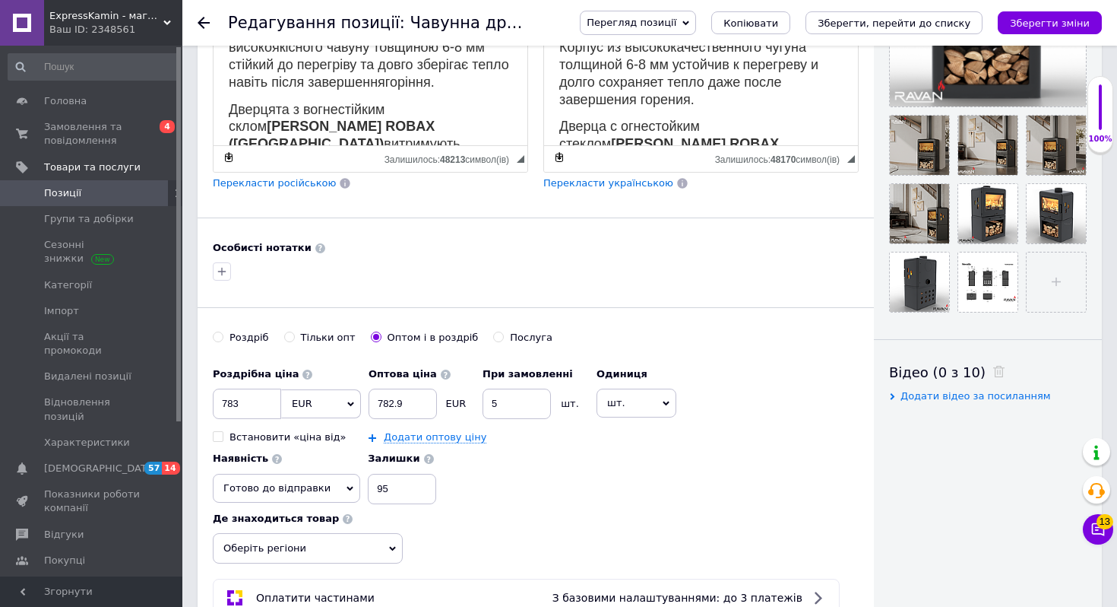
click at [201, 23] on use at bounding box center [204, 23] width 12 height 12
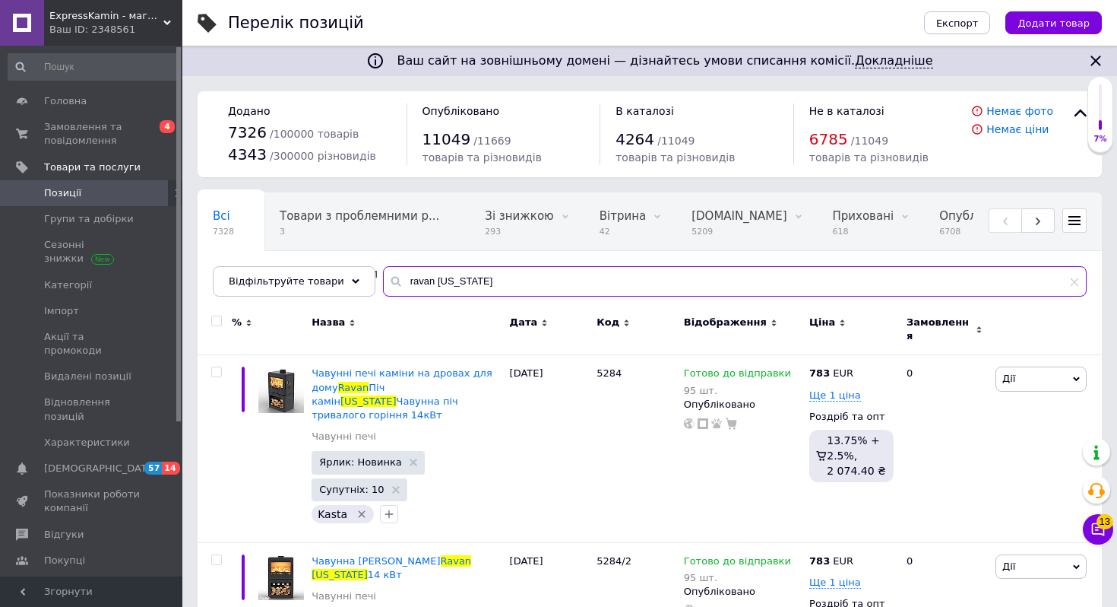
click at [439, 286] on input "ravan [US_STATE]" at bounding box center [735, 281] width 704 height 30
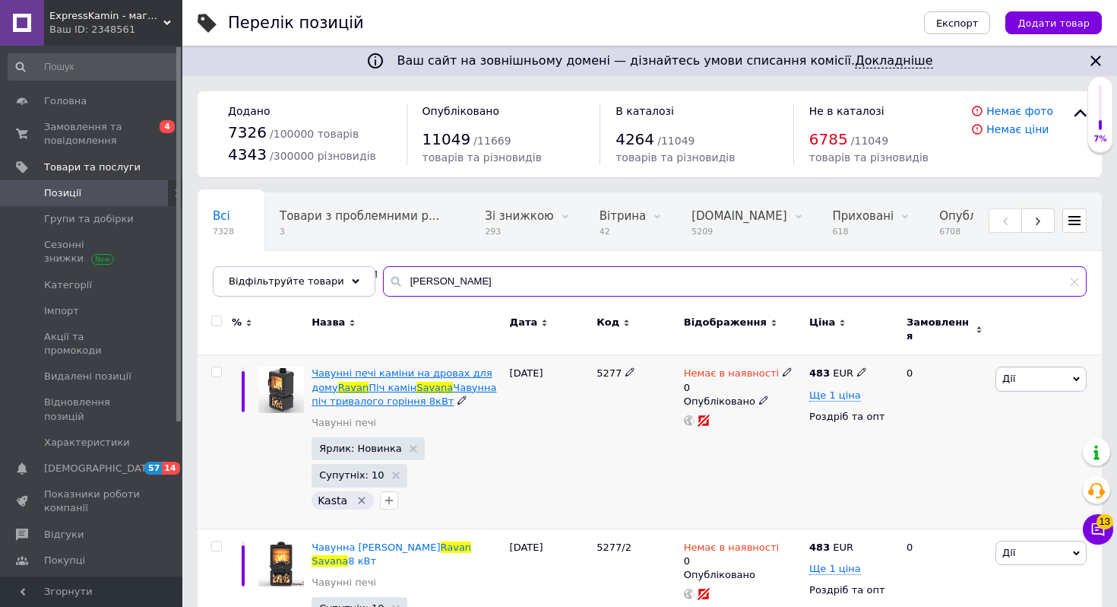
scroll to position [60, 0]
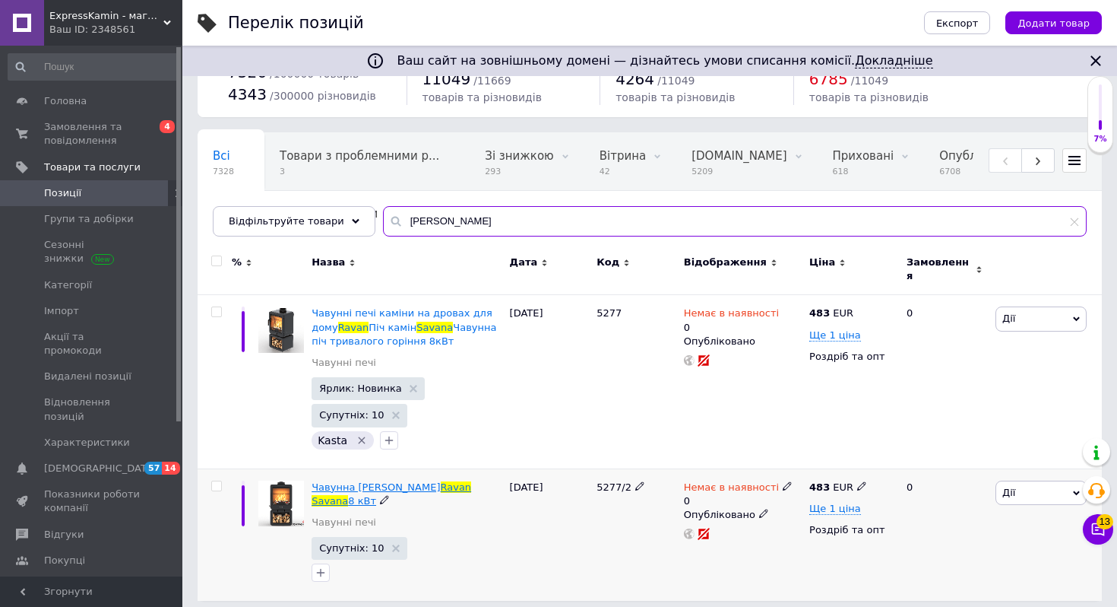
type input "[PERSON_NAME]"
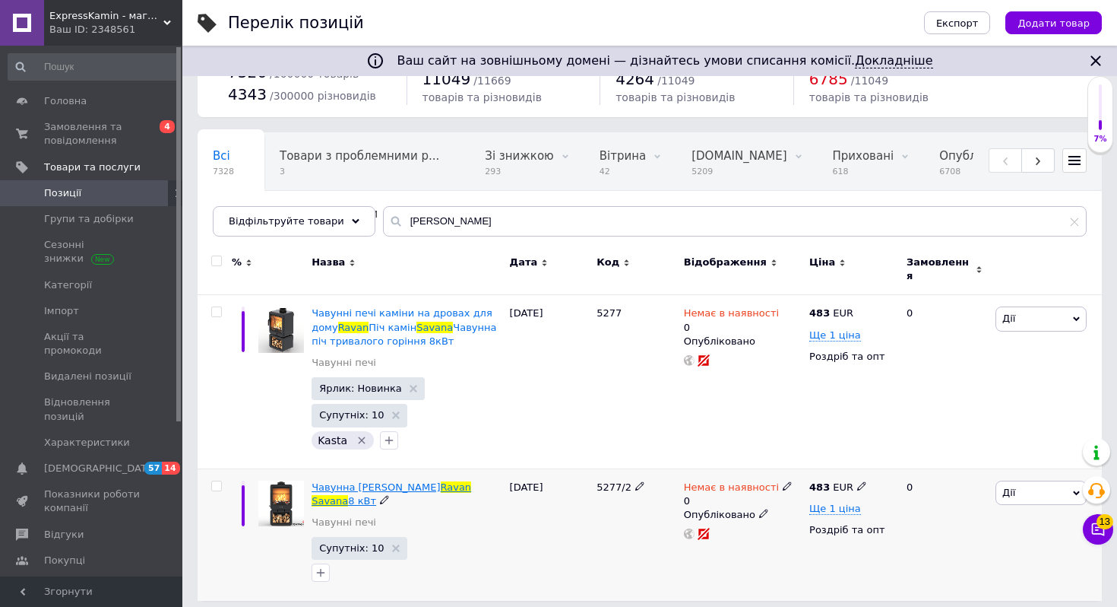
click at [360, 446] on span "8 кВт" at bounding box center [362, 500] width 28 height 11
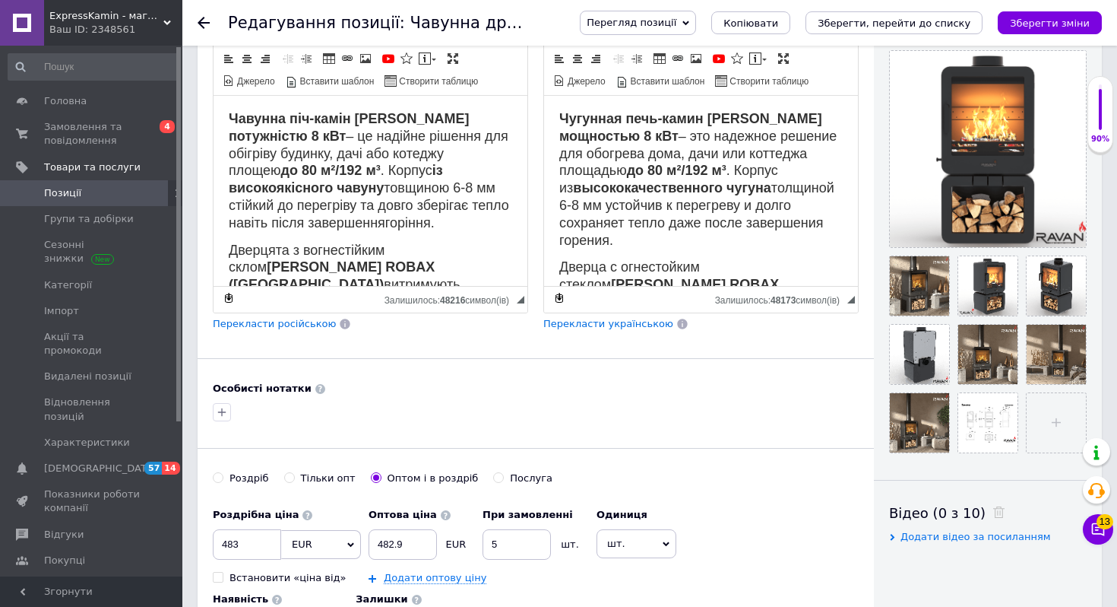
scroll to position [418, 0]
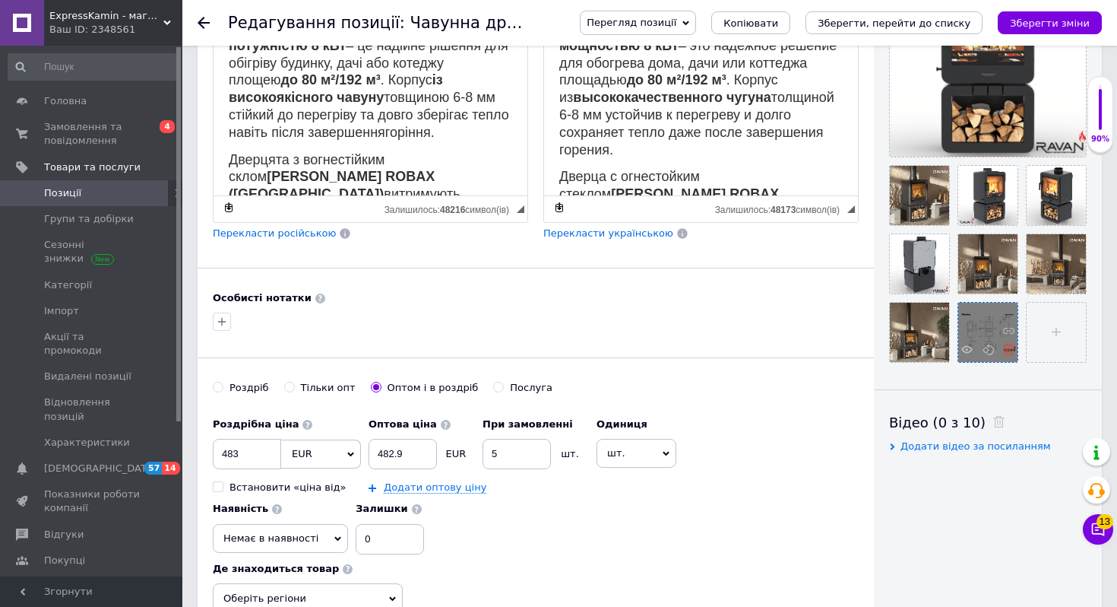
click at [1011, 348] on icon at bounding box center [1008, 349] width 11 height 11
click at [976, 333] on input "file" at bounding box center [987, 332] width 59 height 59
checkbox input "true"
type input "C:\fakepath\savana 2.png"
click at [1031, 19] on icon "Зберегти зміни" at bounding box center [1050, 22] width 80 height 11
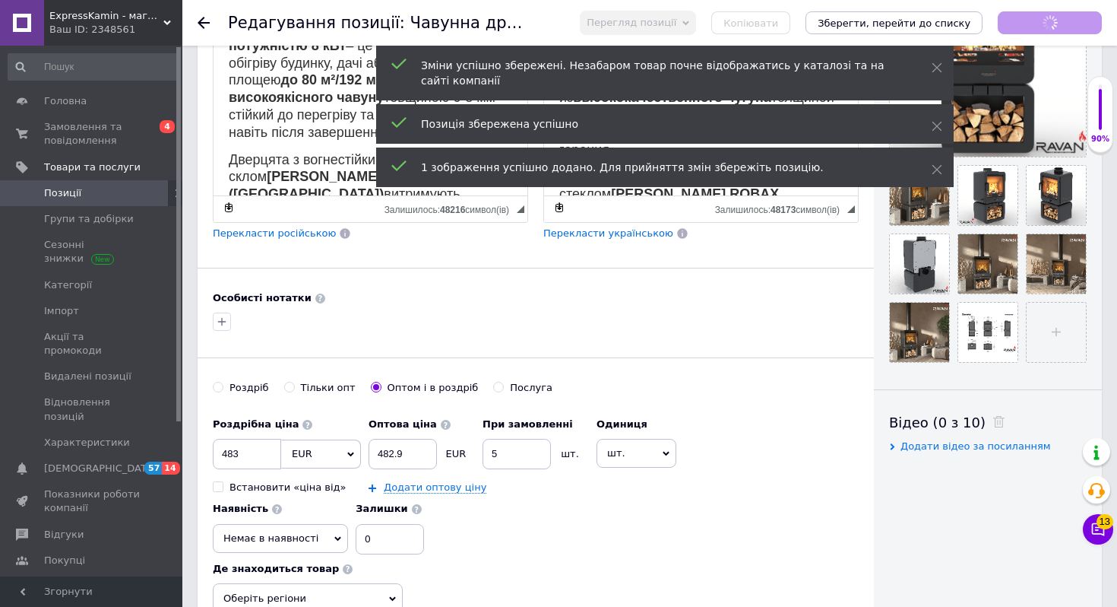
checkbox input "true"
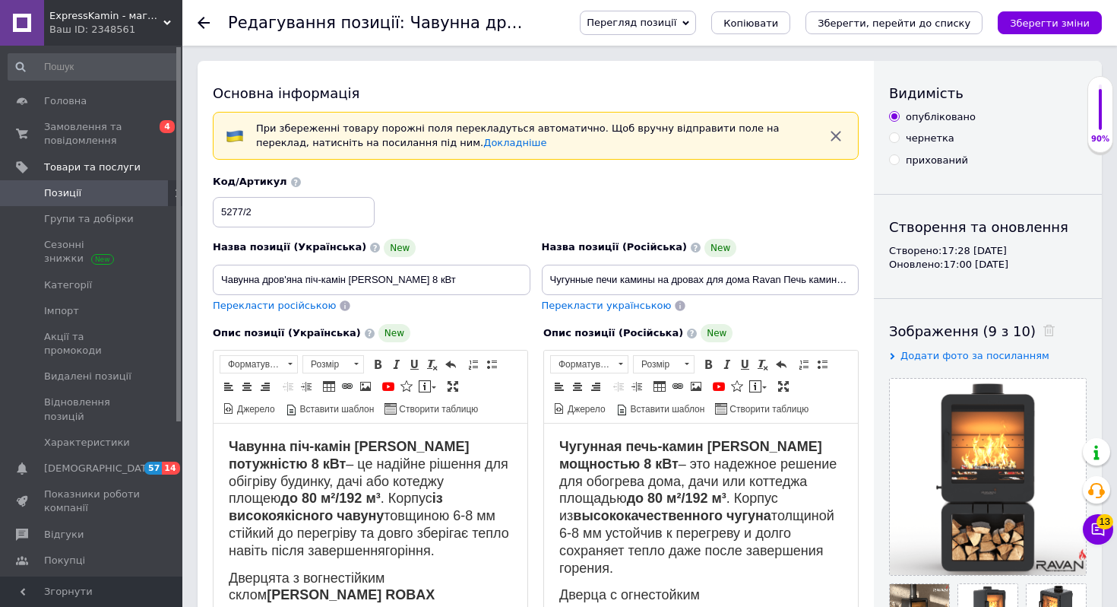
click at [201, 18] on icon at bounding box center [204, 23] width 12 height 12
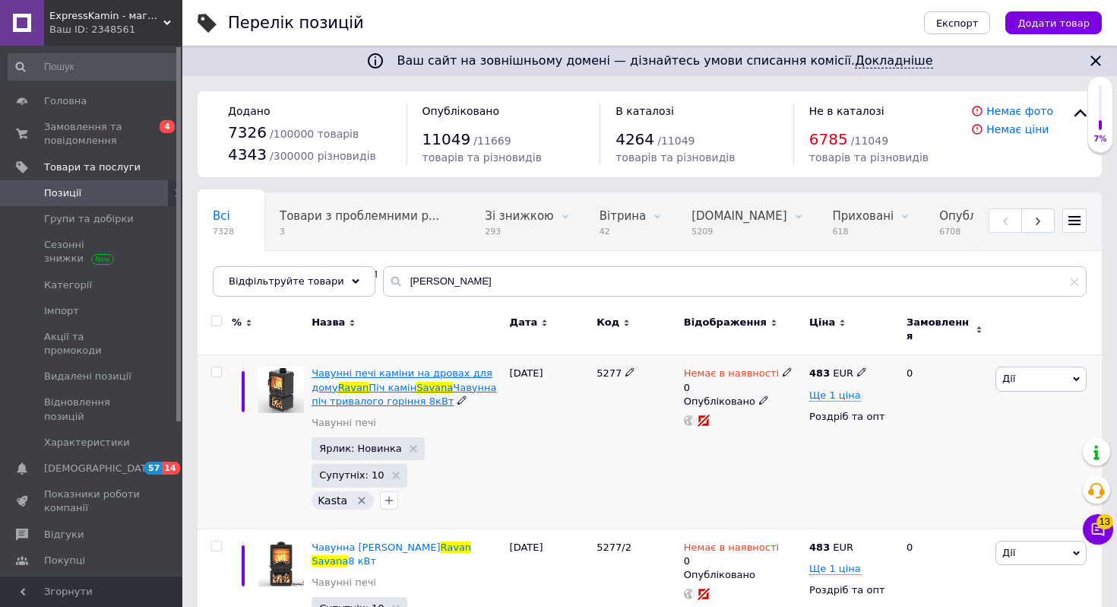
click at [416, 391] on span "Чавунна піч тривалого горіння 8кВт" at bounding box center [404, 394] width 185 height 25
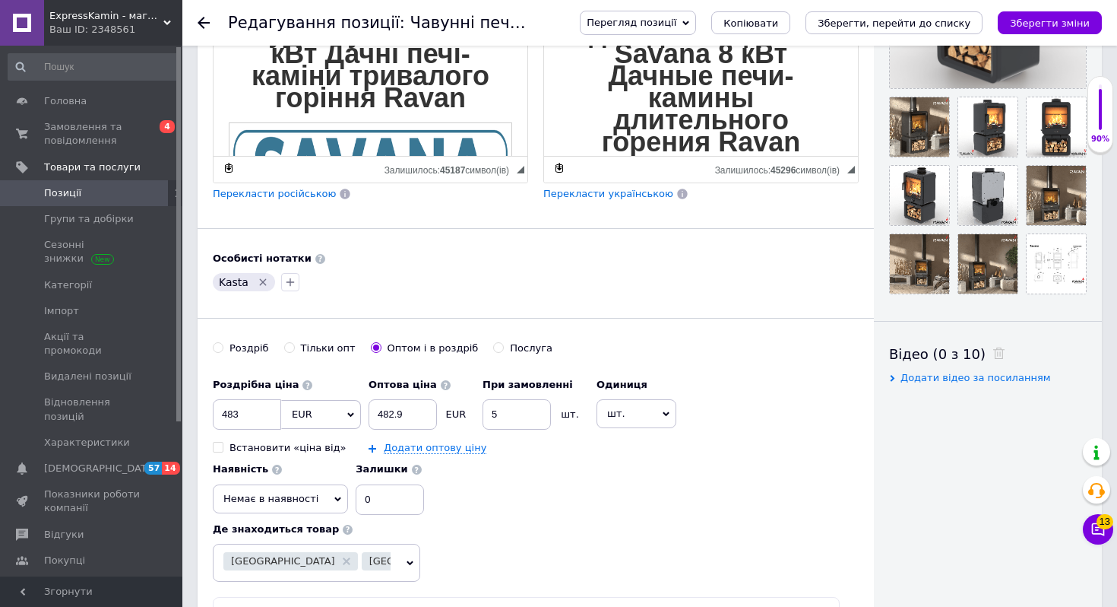
scroll to position [457, 0]
click at [1079, 285] on icon at bounding box center [1077, 280] width 11 height 11
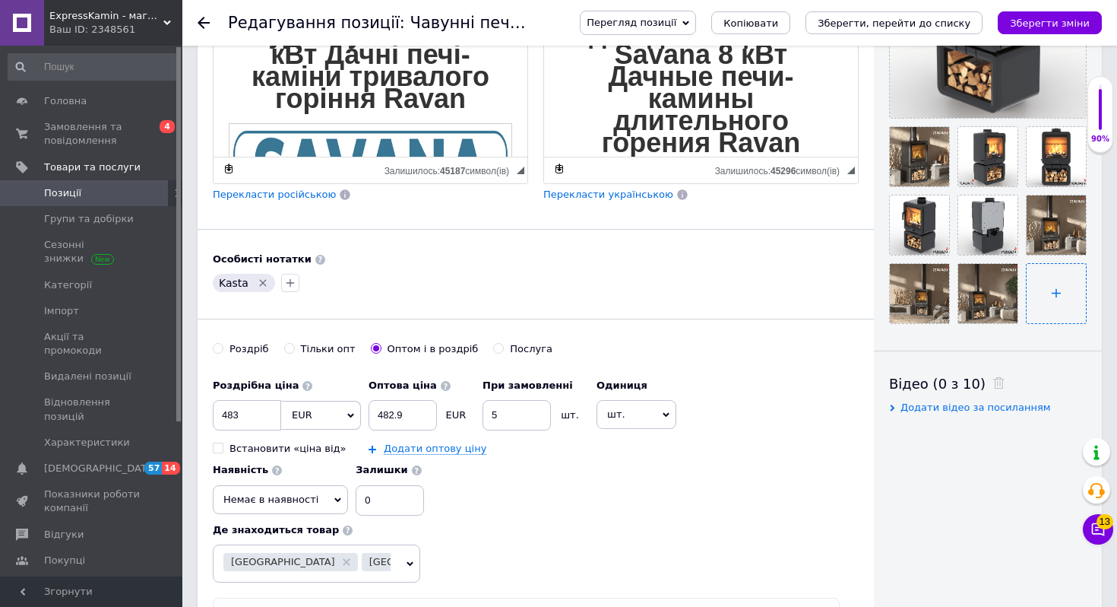
click at [1055, 305] on input "file" at bounding box center [1056, 293] width 59 height 59
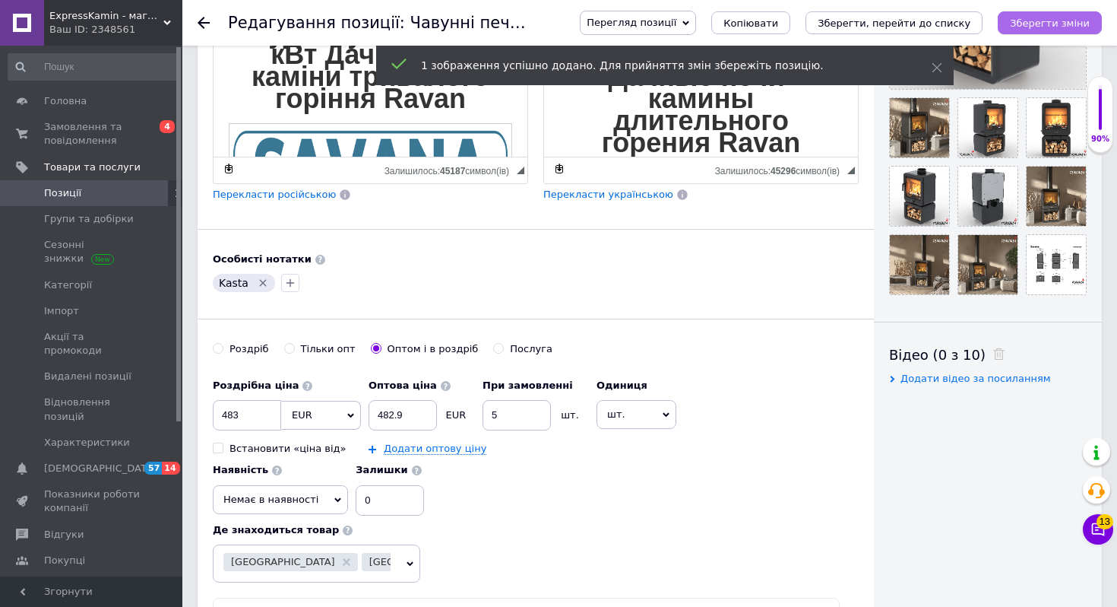
click at [1034, 20] on icon "Зберегти зміни" at bounding box center [1050, 22] width 80 height 11
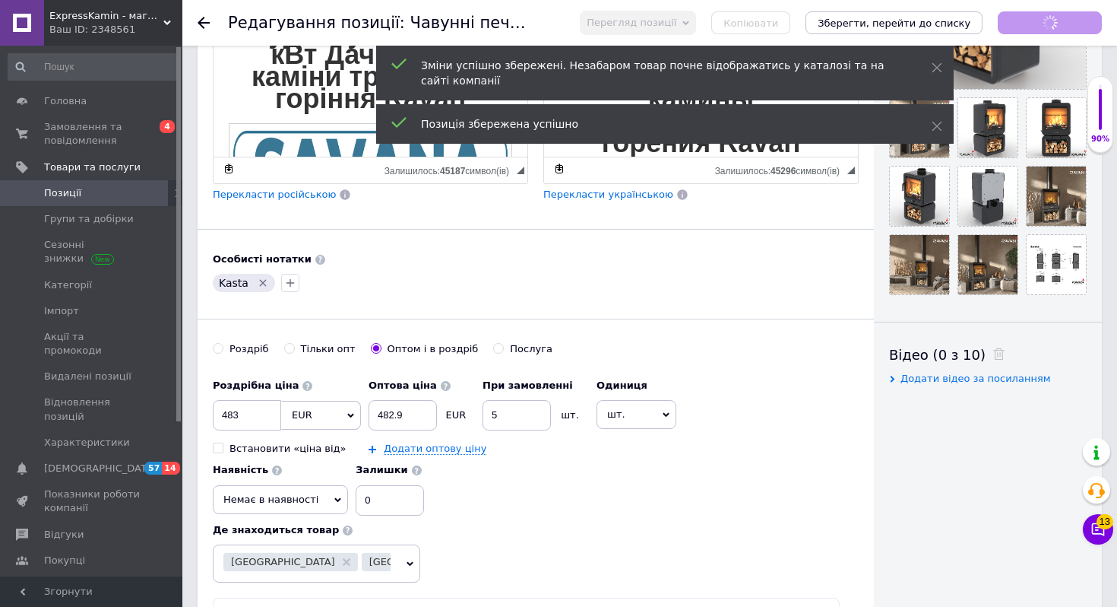
checkbox input "true"
click at [200, 25] on icon at bounding box center [204, 23] width 12 height 12
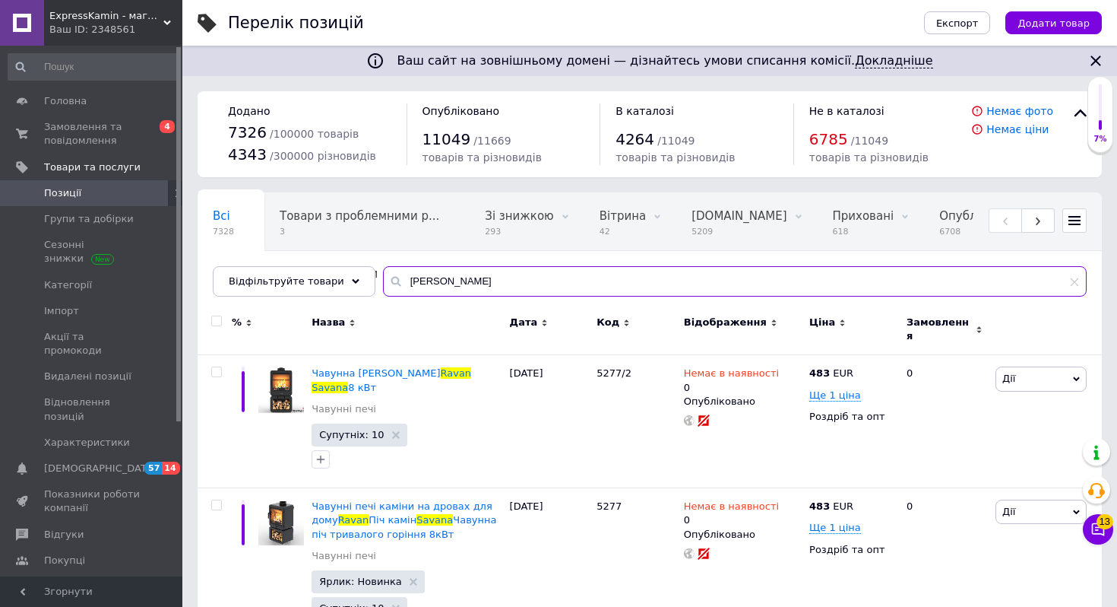
click at [442, 280] on input "[PERSON_NAME]" at bounding box center [735, 281] width 704 height 30
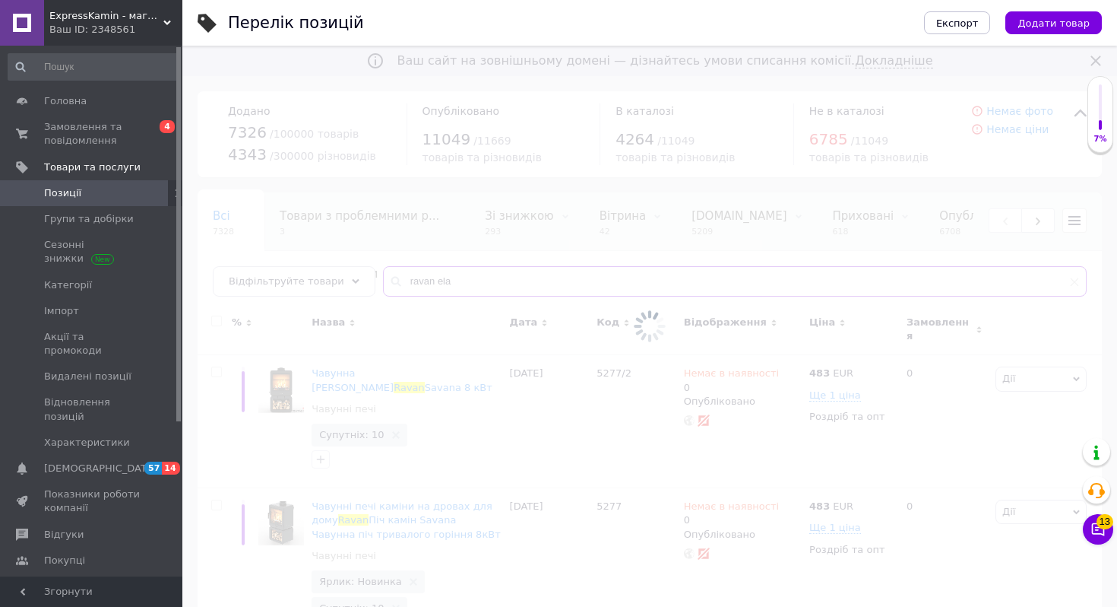
type input "[PERSON_NAME]"
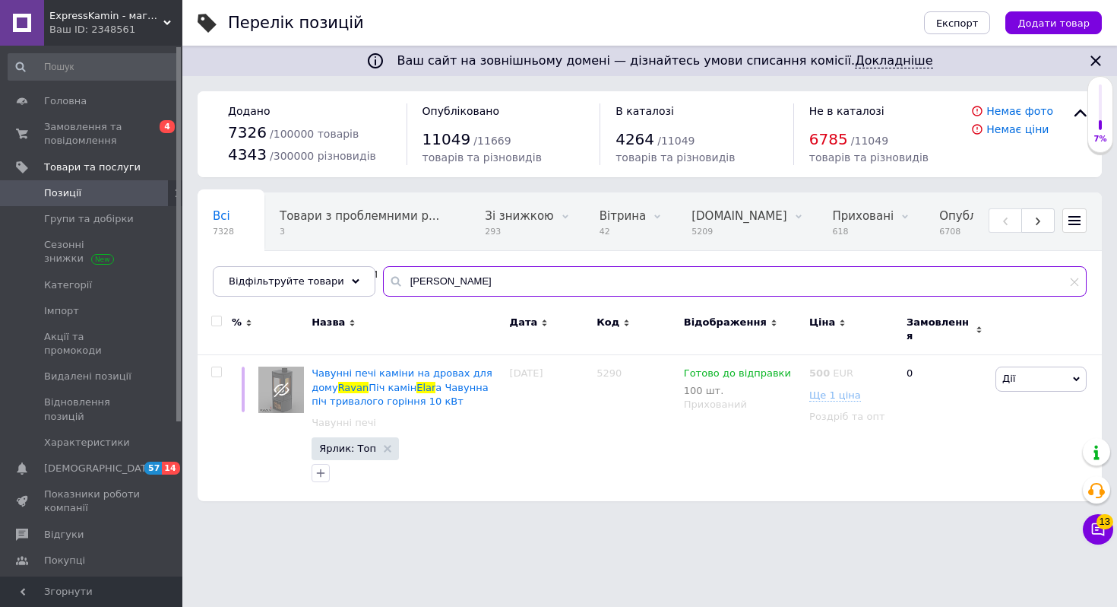
click at [436, 281] on input "[PERSON_NAME]" at bounding box center [735, 281] width 704 height 30
